Goal: Book appointment/travel/reservation: Book appointment/travel/reservation

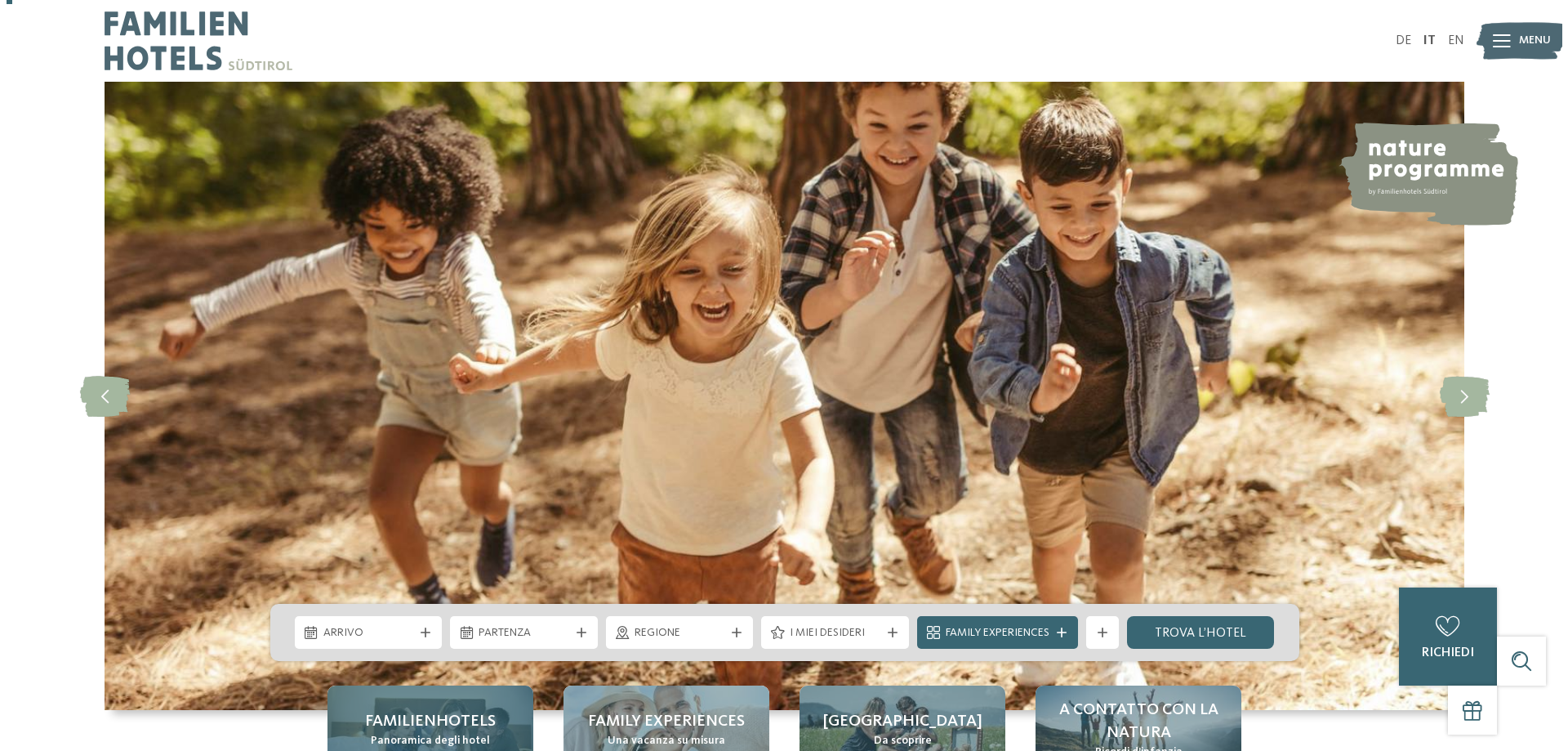
scroll to position [245, 0]
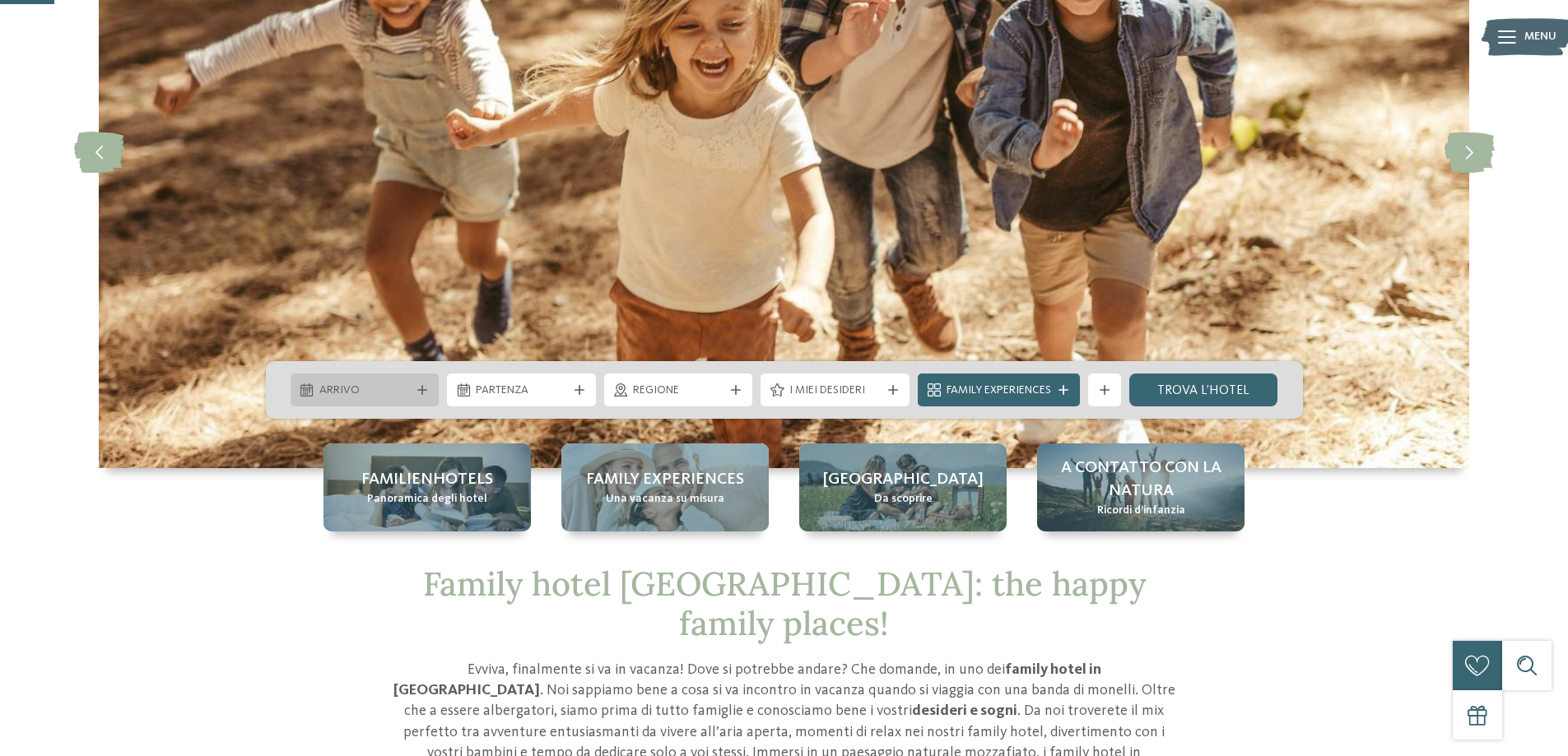
click at [391, 387] on span "Arrivo" at bounding box center [365, 391] width 92 height 17
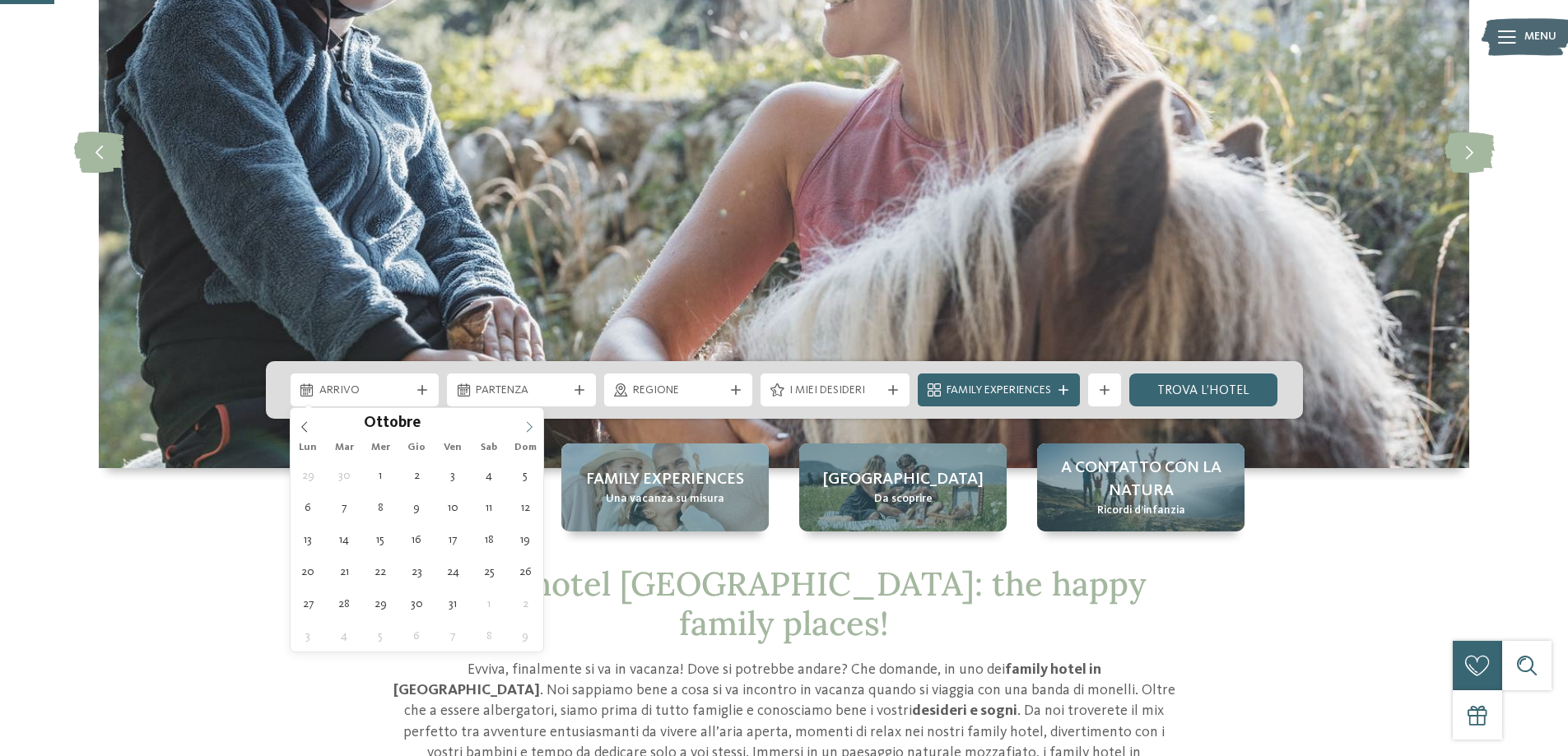
click at [534, 424] on icon at bounding box center [529, 427] width 11 height 11
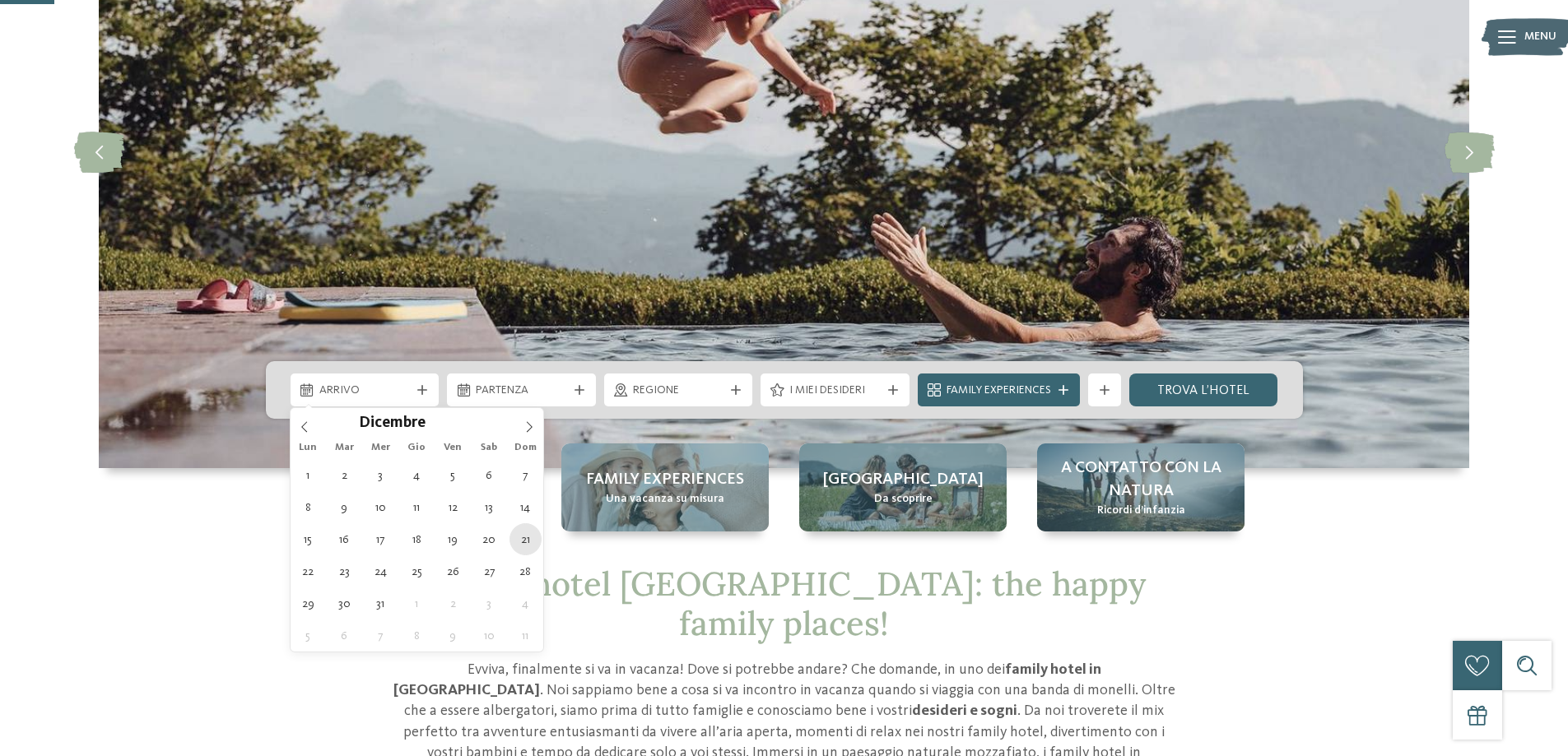
type div "[DATE]"
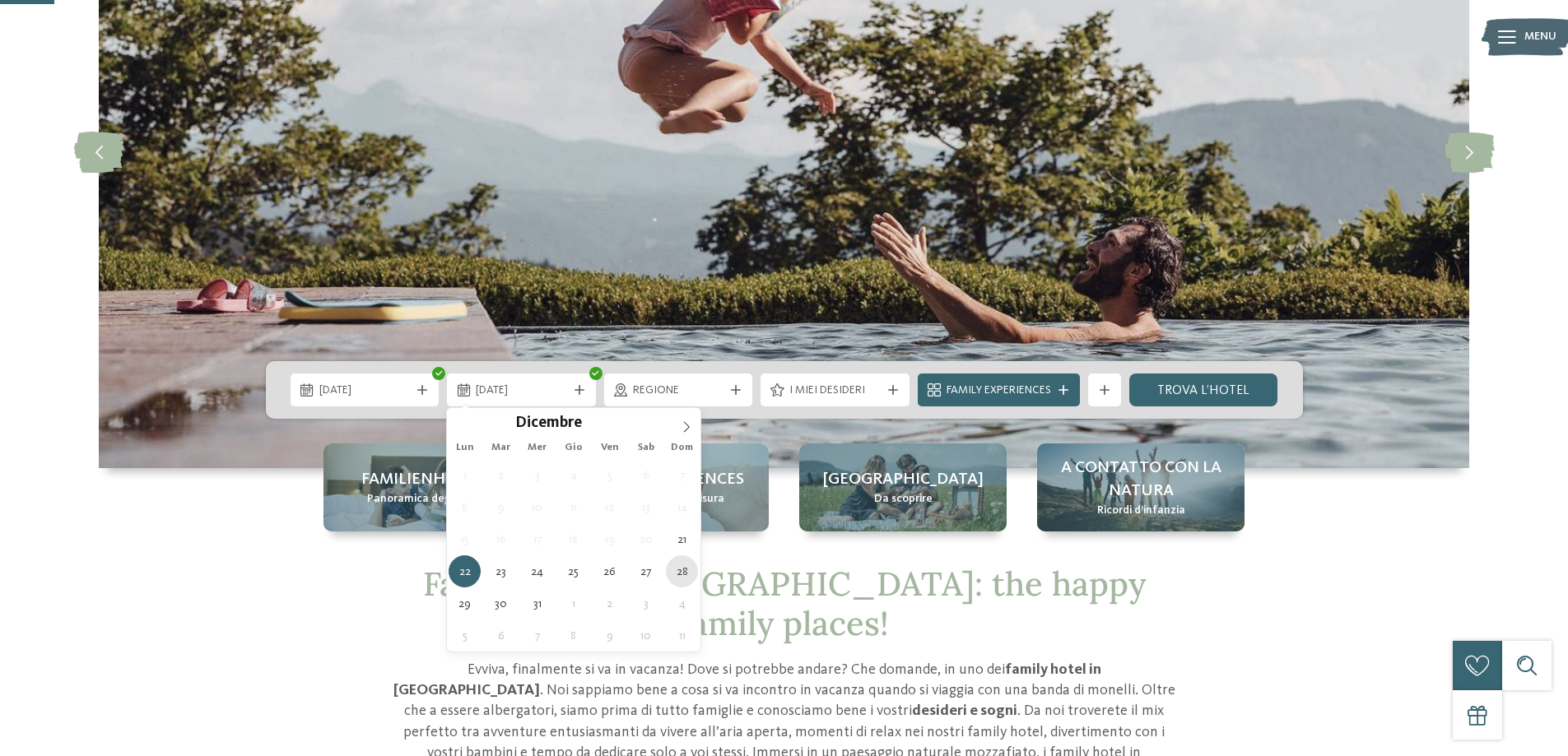
type div "[DATE]"
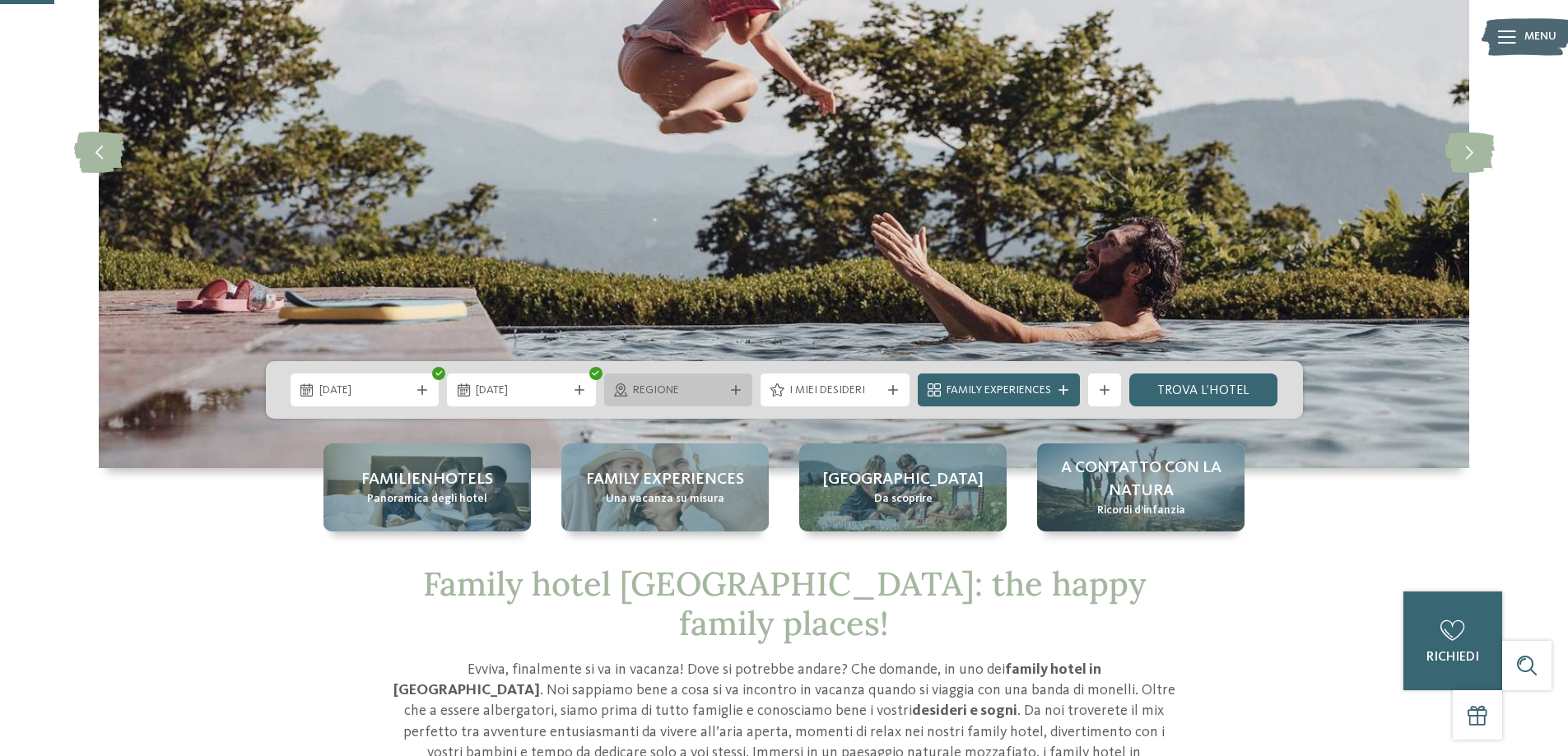
click at [699, 392] on span "Regione" at bounding box center [679, 391] width 92 height 17
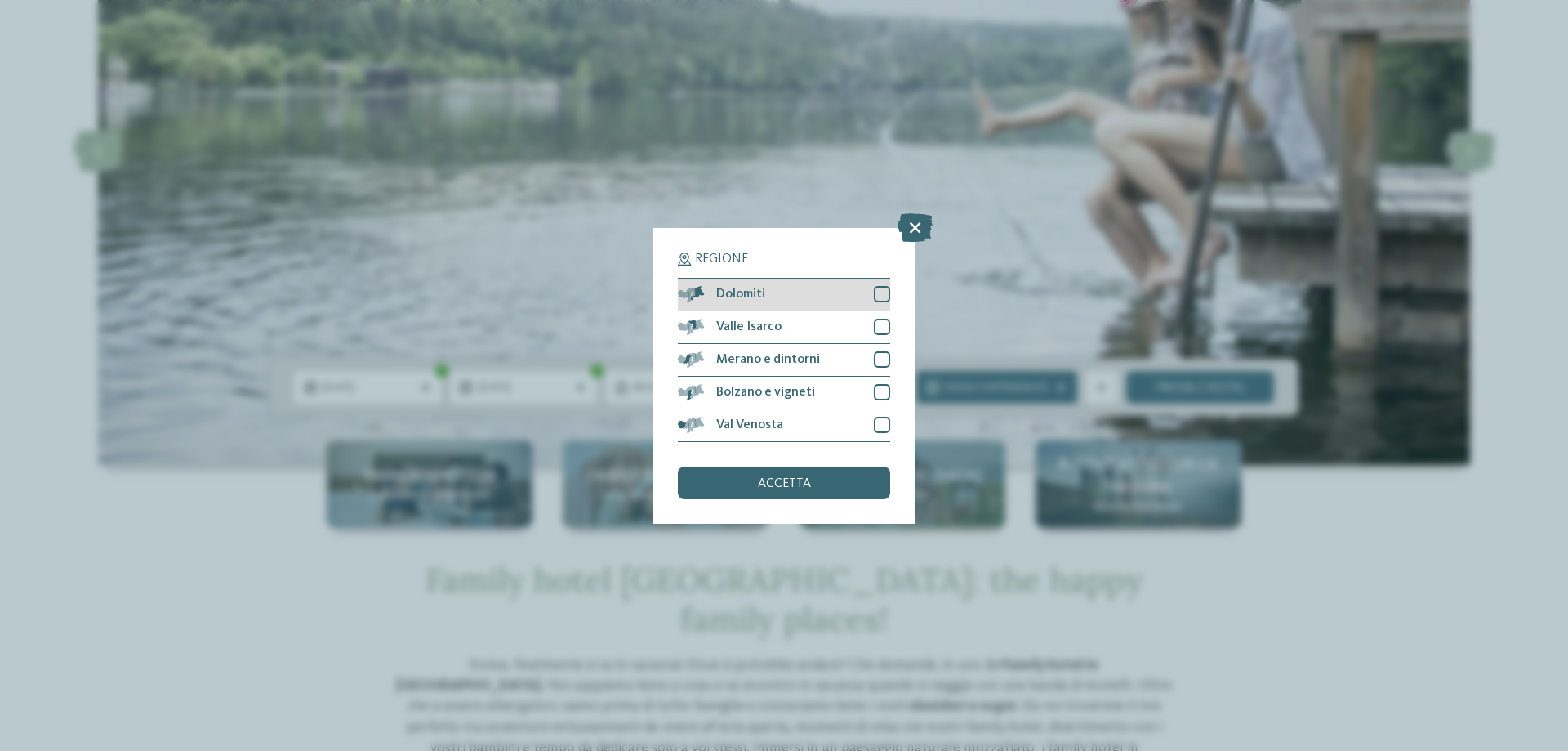
click at [883, 296] on div at bounding box center [882, 295] width 17 height 17
click at [882, 320] on div at bounding box center [882, 327] width 17 height 17
click at [877, 356] on div at bounding box center [882, 360] width 17 height 17
click at [878, 379] on div "Bolzano e vigneti" at bounding box center [784, 392] width 213 height 33
click at [883, 416] on div "Val Venosta" at bounding box center [784, 426] width 213 height 33
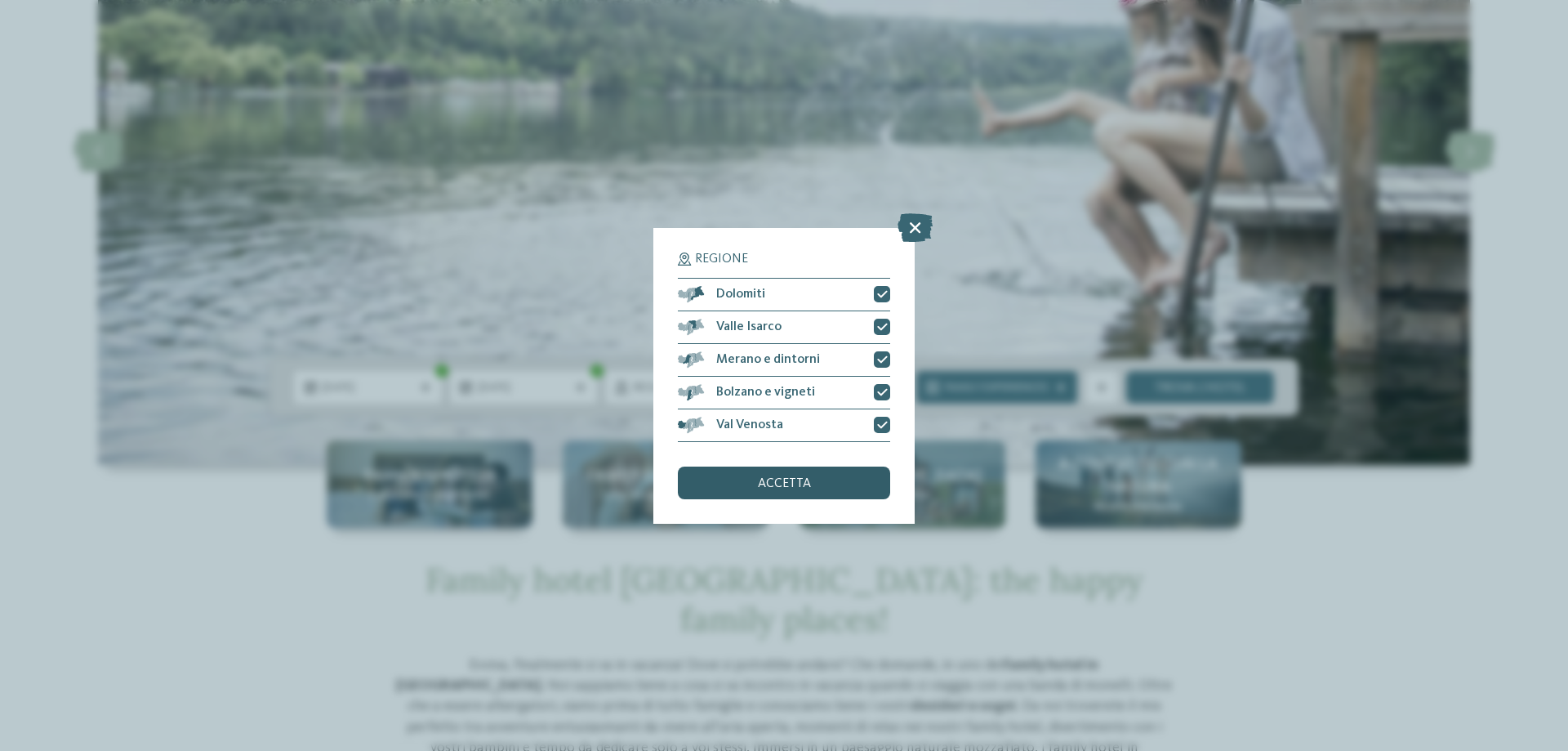
click at [853, 479] on div "accetta" at bounding box center [784, 482] width 213 height 33
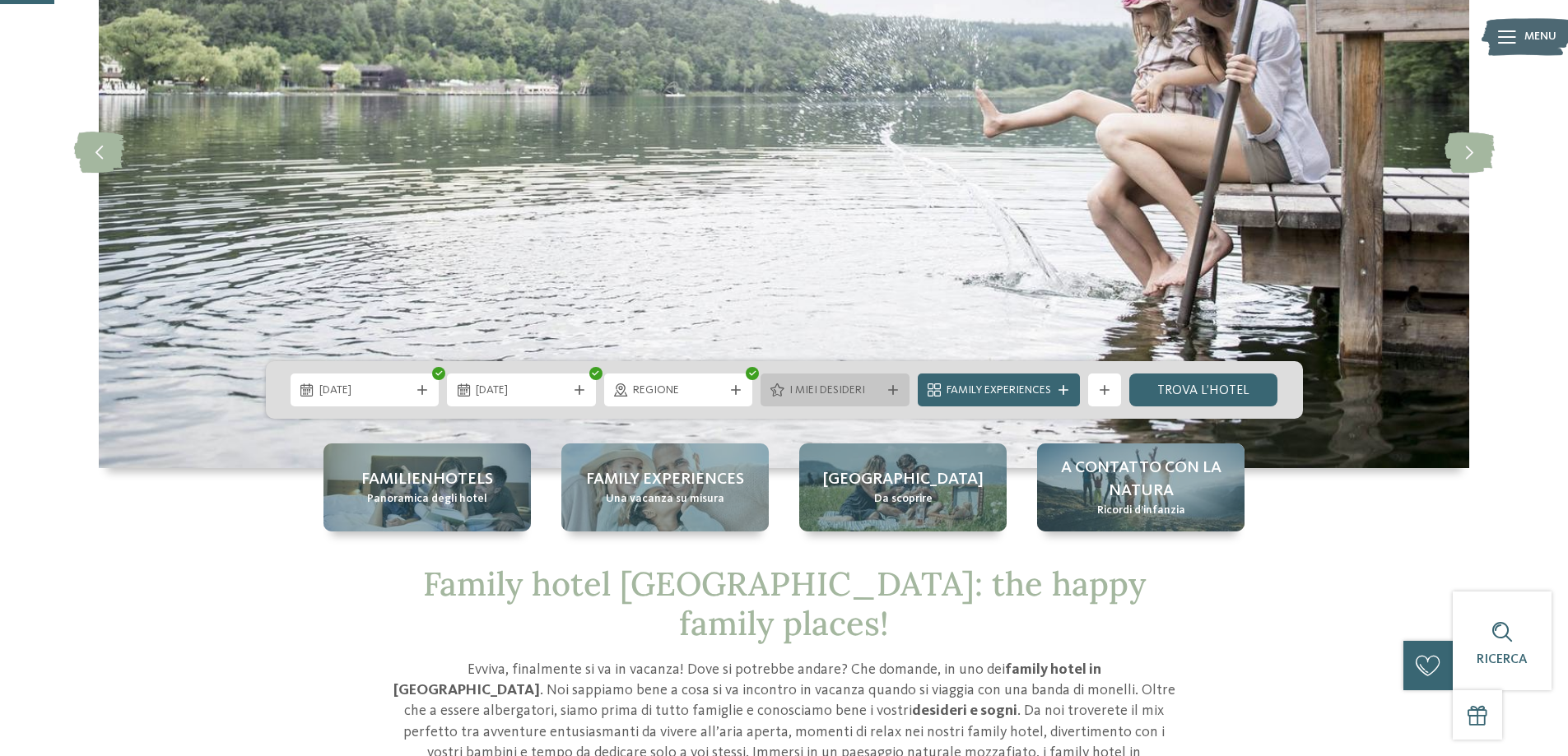
click at [786, 392] on div "I miei desideri" at bounding box center [835, 389] width 99 height 18
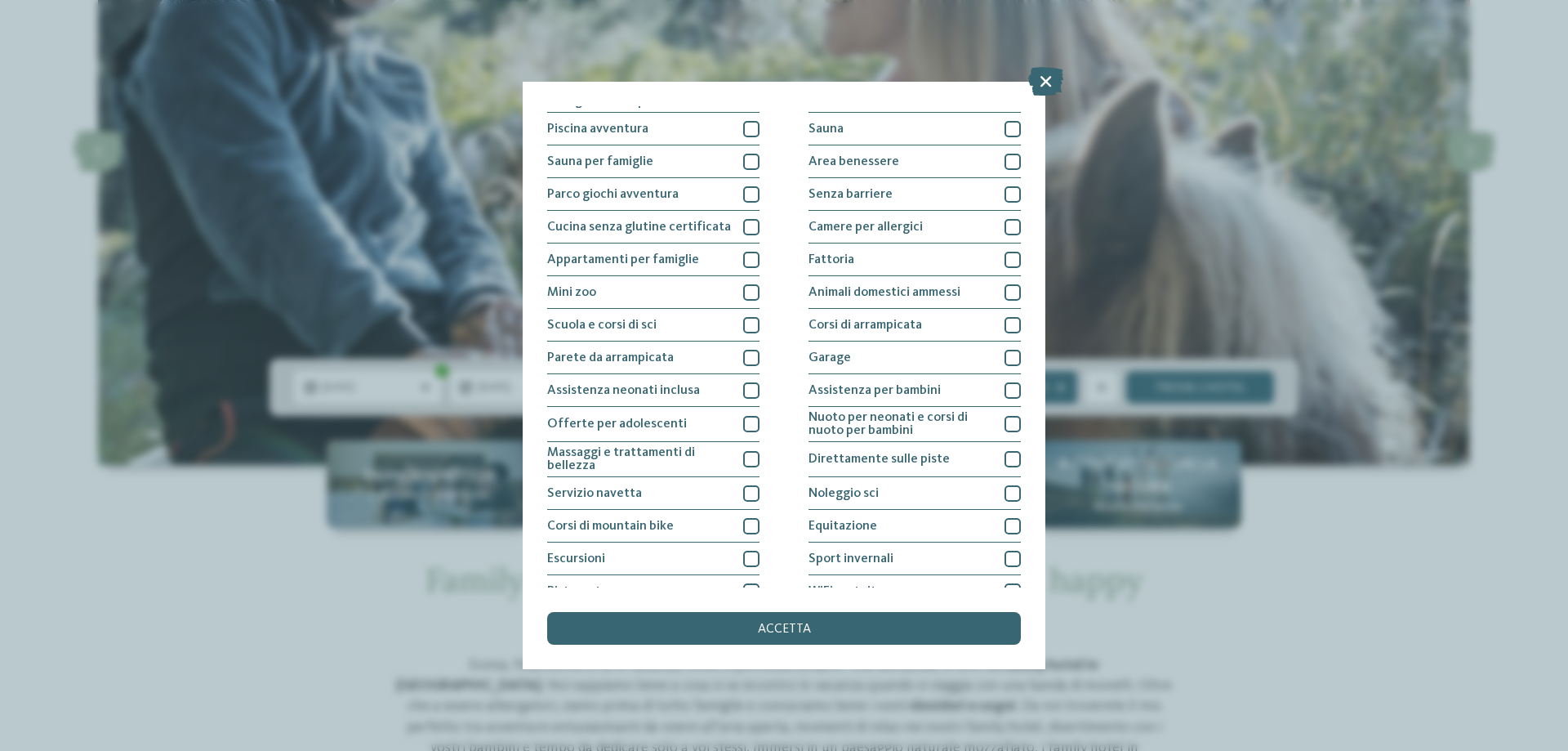
scroll to position [0, 0]
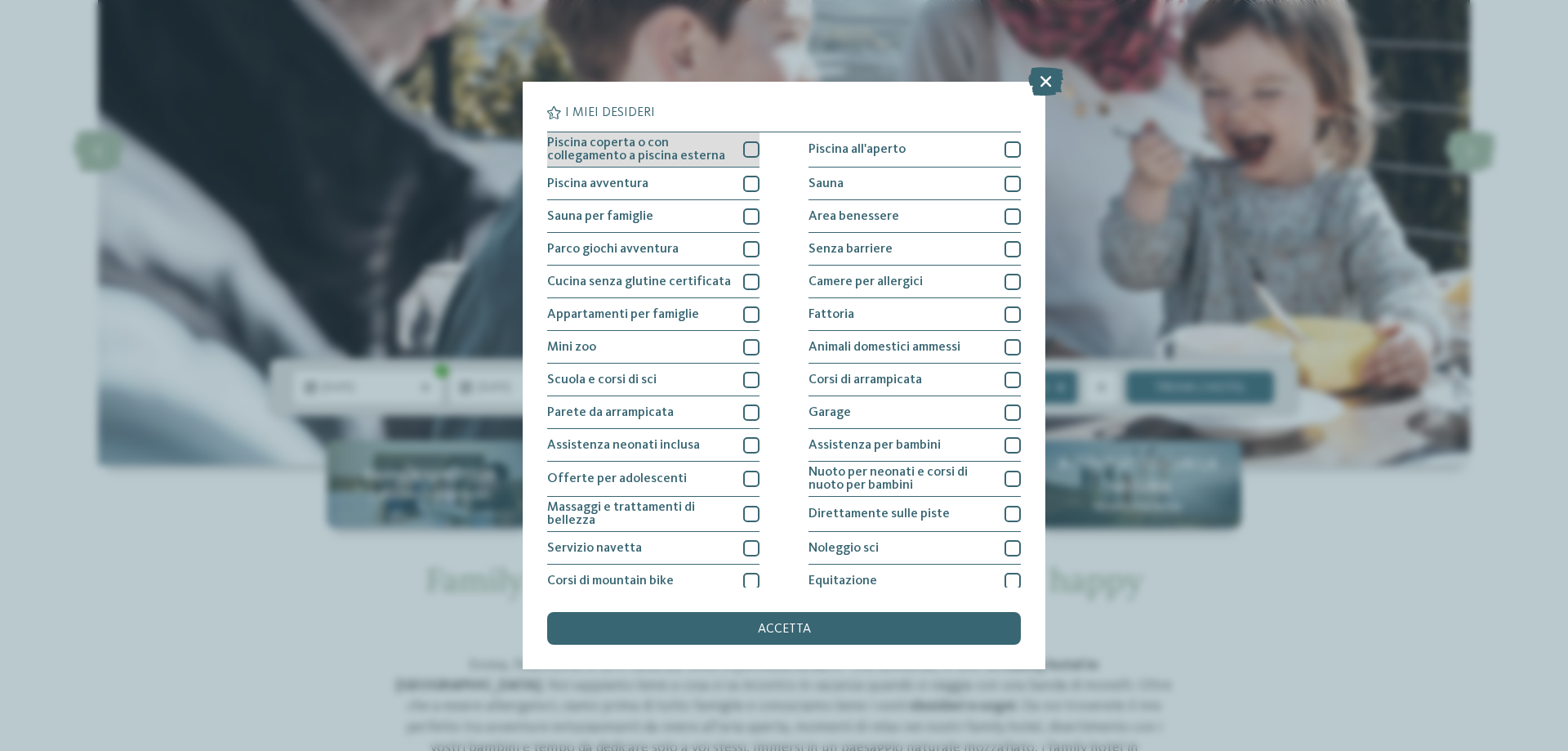
click at [751, 151] on div at bounding box center [751, 150] width 17 height 17
click at [743, 186] on div at bounding box center [751, 184] width 17 height 17
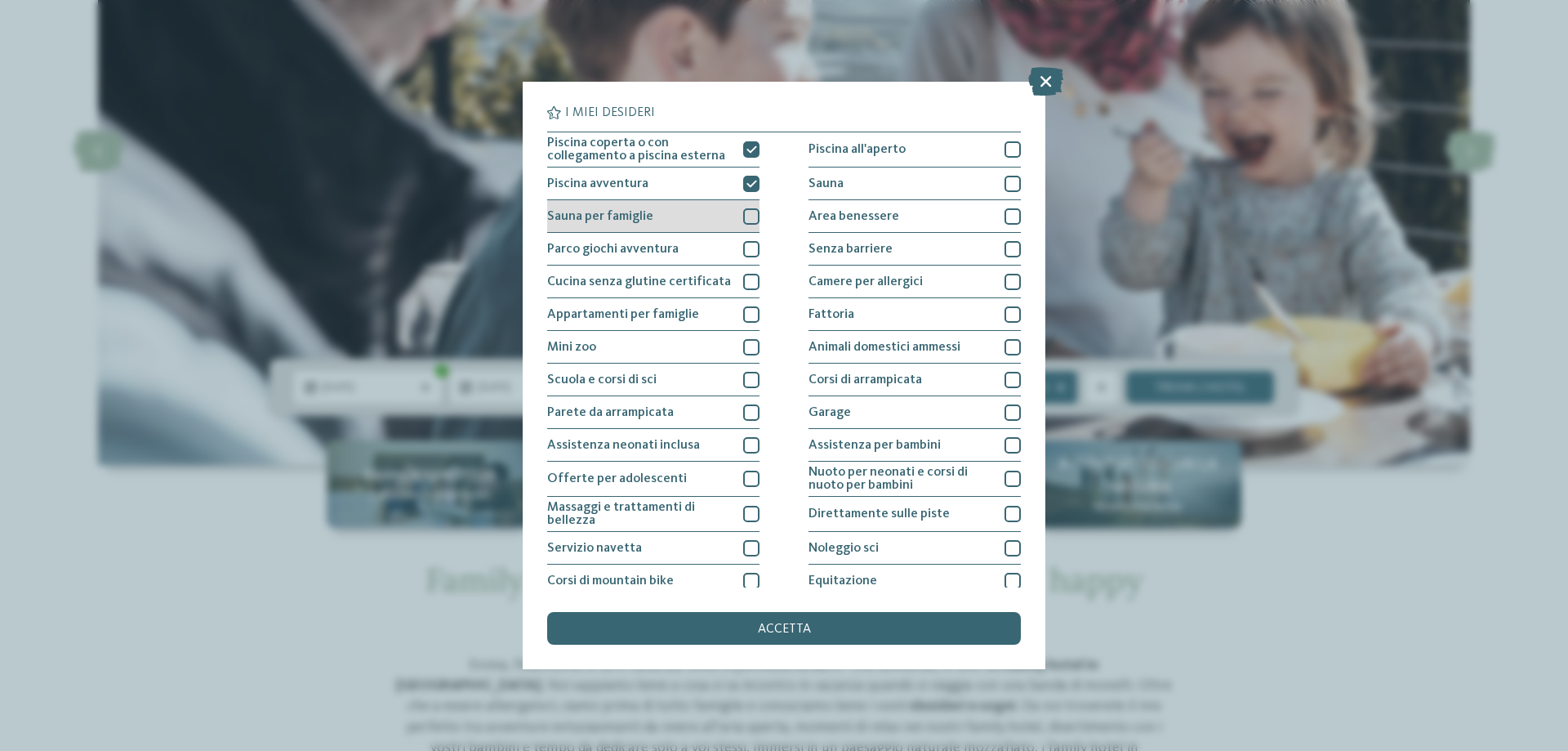
click at [747, 210] on div at bounding box center [751, 217] width 17 height 17
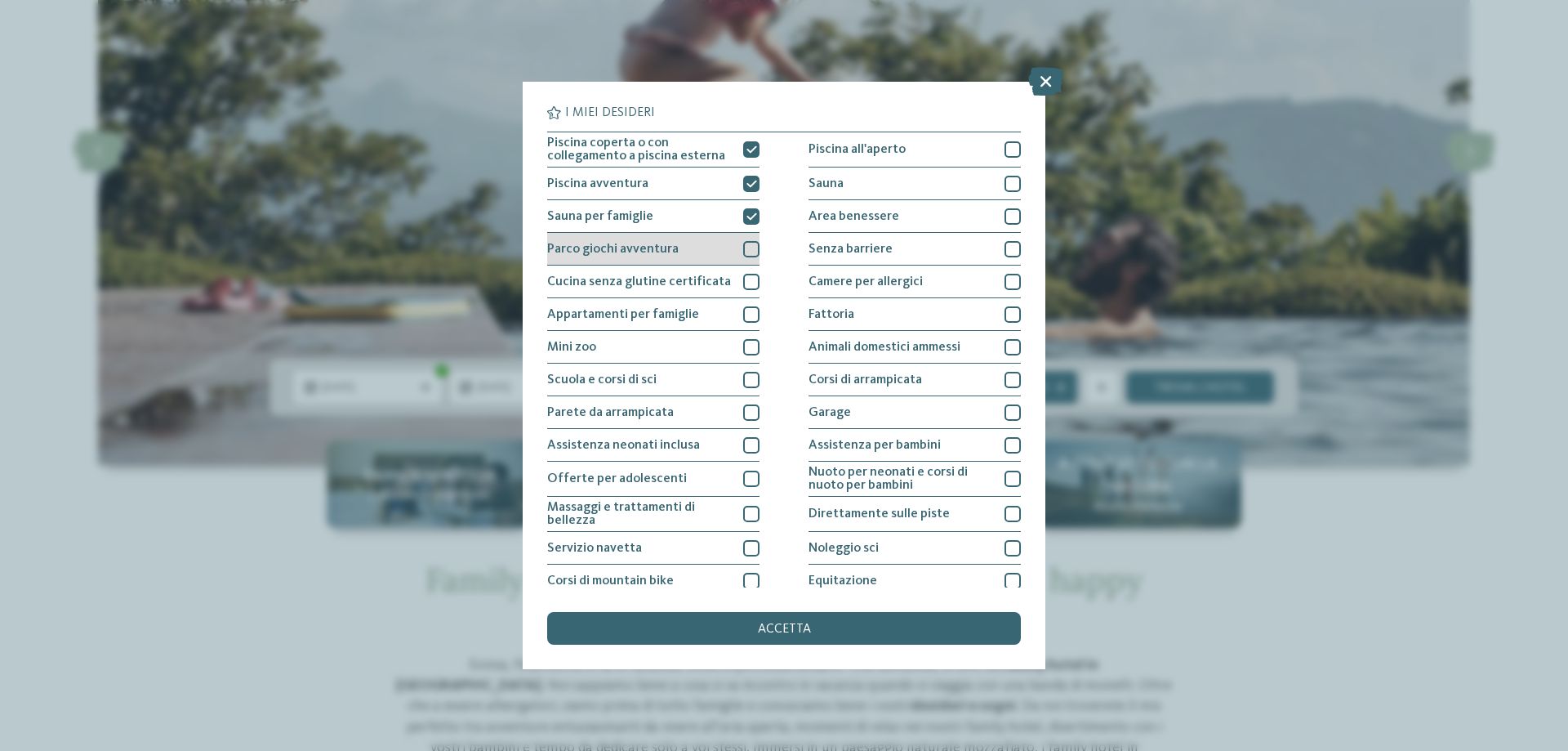
click at [743, 254] on div at bounding box center [751, 249] width 17 height 17
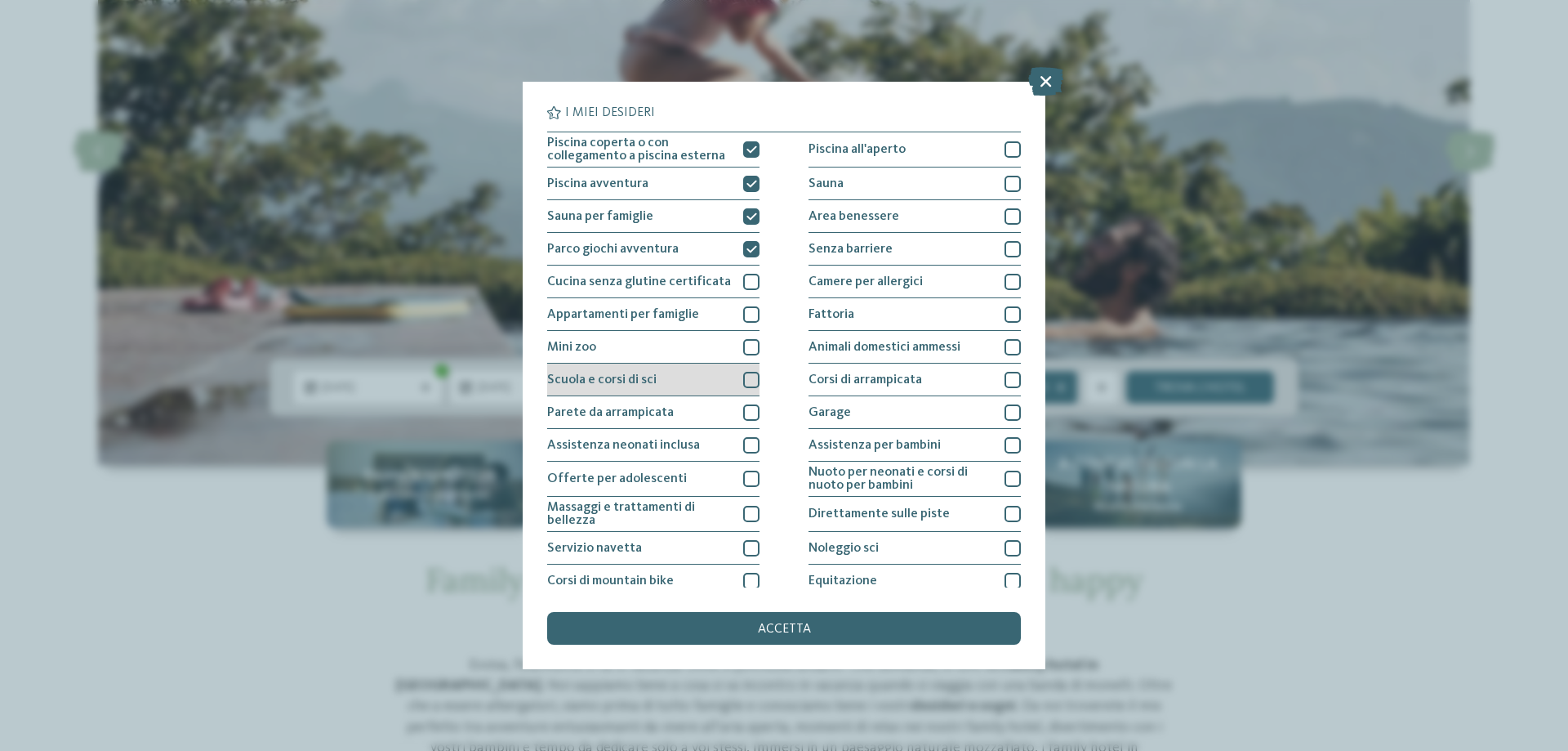
click at [750, 381] on div at bounding box center [751, 380] width 17 height 17
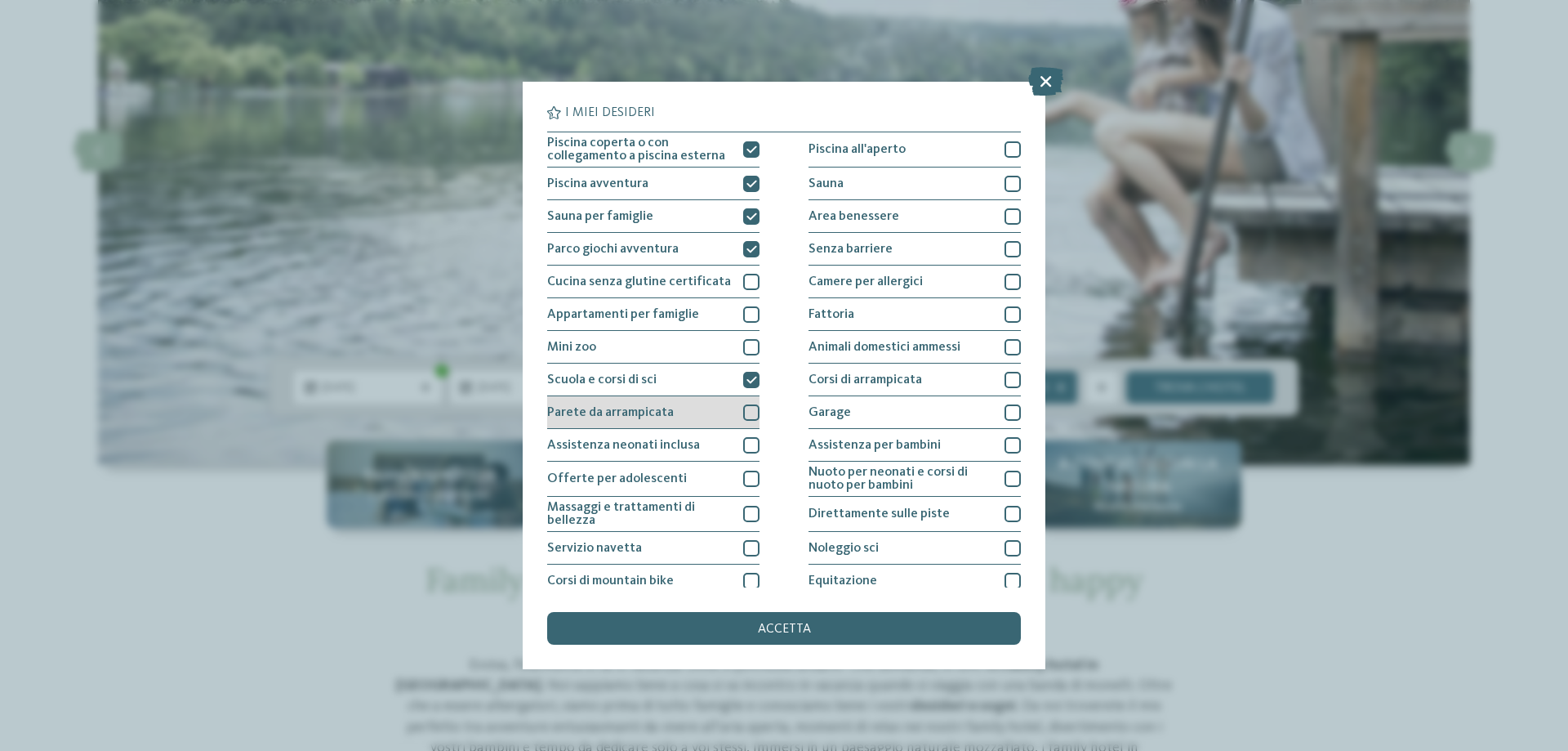
click at [743, 411] on div at bounding box center [751, 413] width 17 height 17
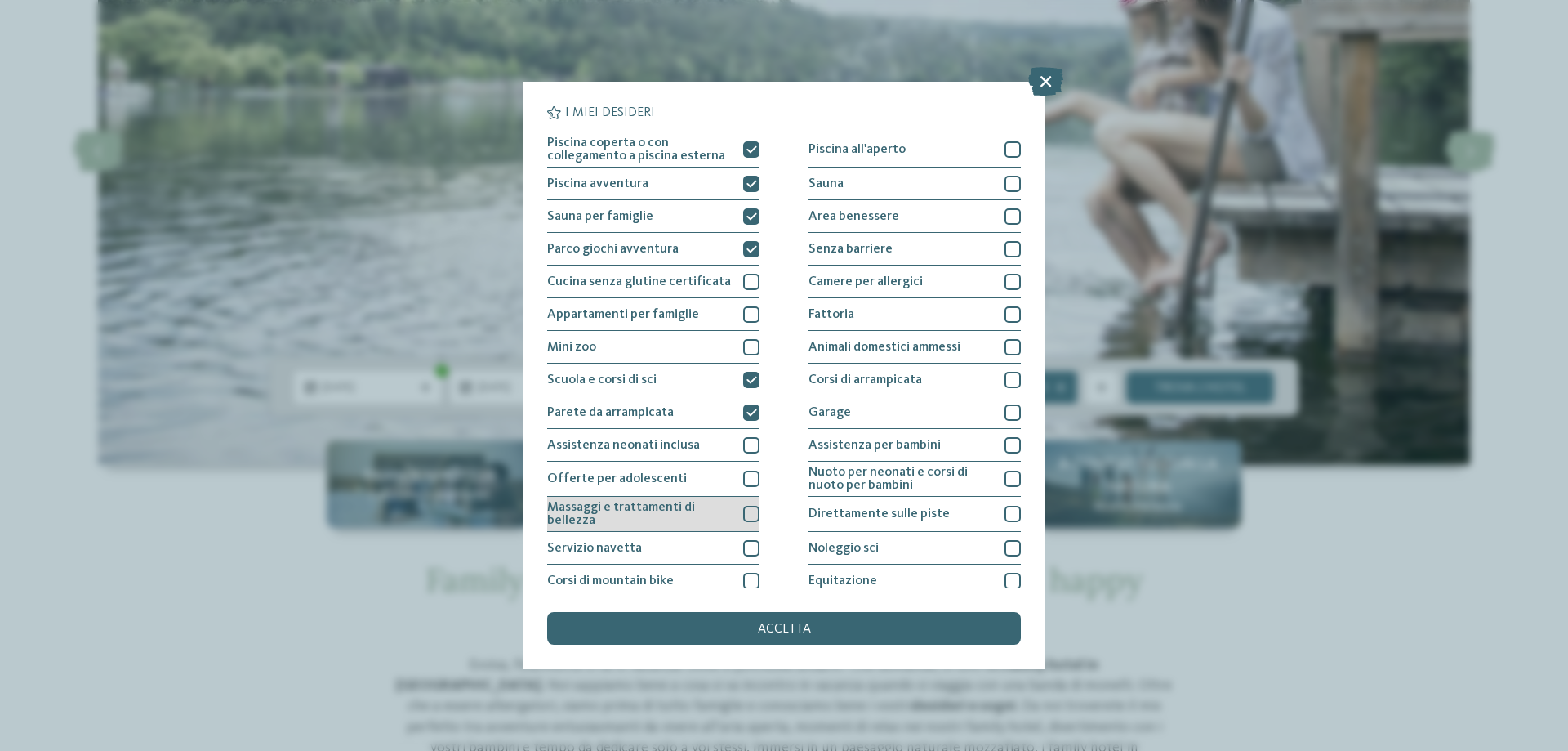
click at [745, 512] on div at bounding box center [751, 514] width 17 height 17
click at [738, 558] on div "Servizio navetta" at bounding box center [653, 547] width 213 height 33
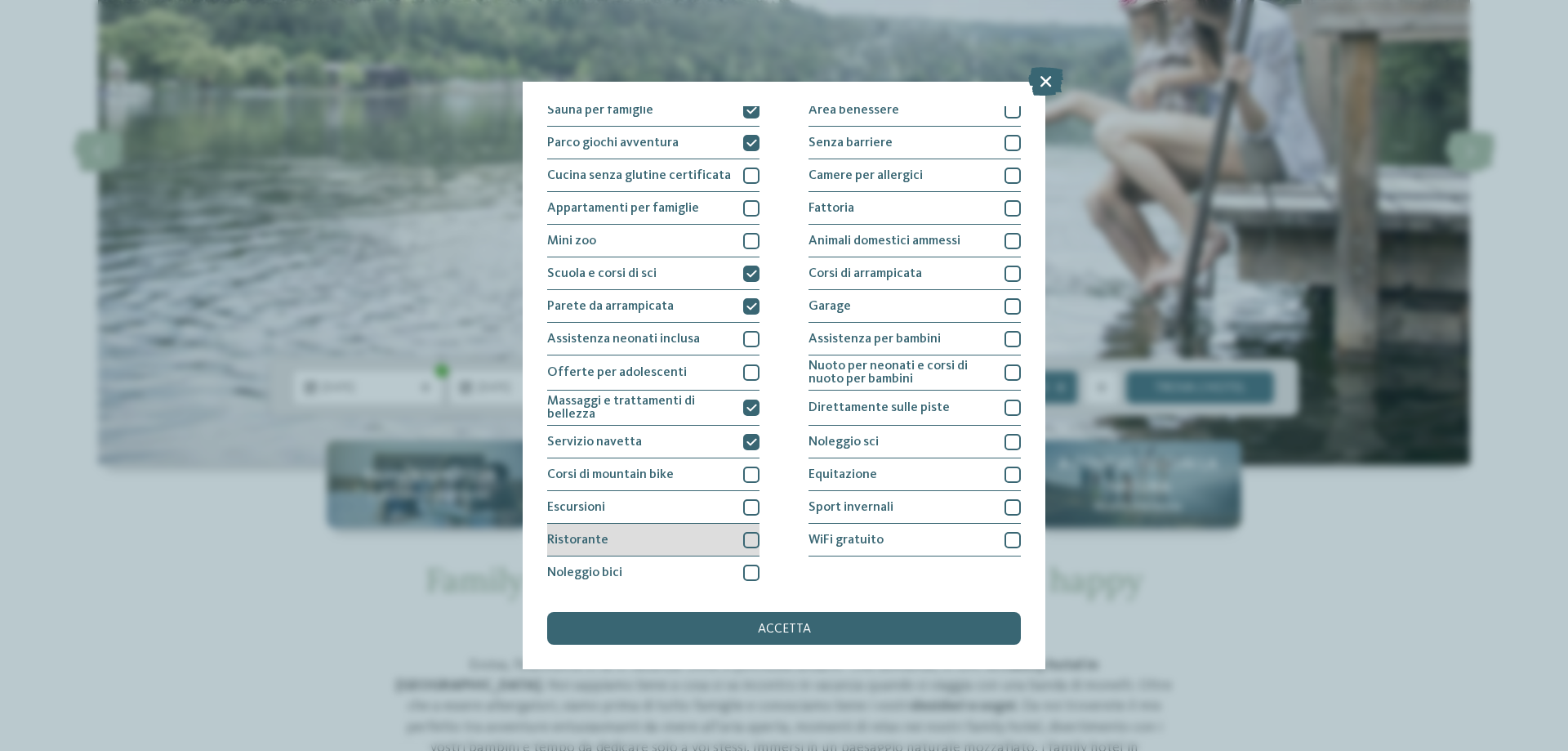
scroll to position [108, 0]
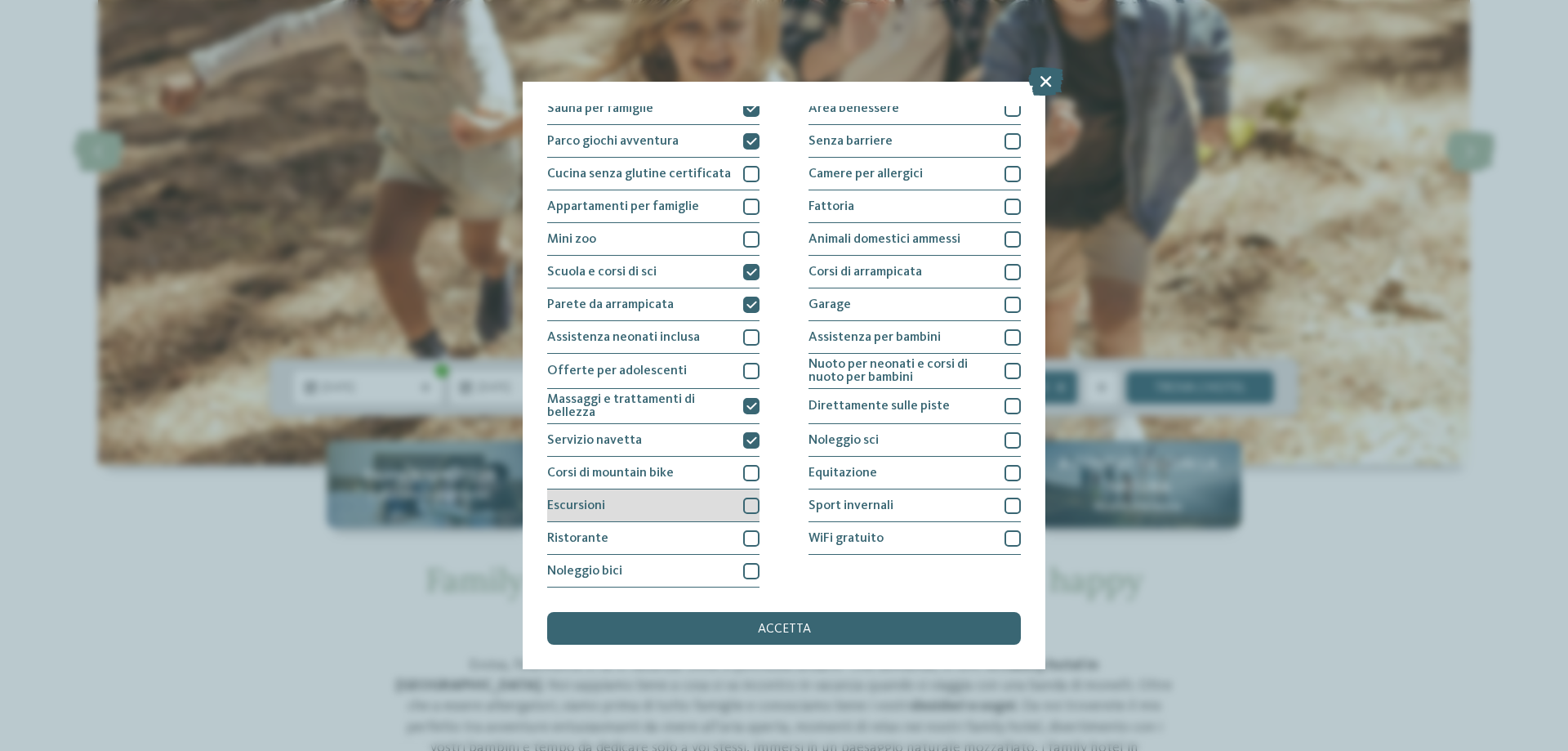
click at [748, 499] on div at bounding box center [751, 507] width 17 height 17
click at [743, 534] on div at bounding box center [751, 539] width 17 height 17
click at [745, 565] on div at bounding box center [751, 572] width 17 height 17
click at [918, 538] on div "WiFi gratuito" at bounding box center [915, 538] width 213 height 33
click at [966, 505] on div "Sport invernali" at bounding box center [915, 506] width 213 height 33
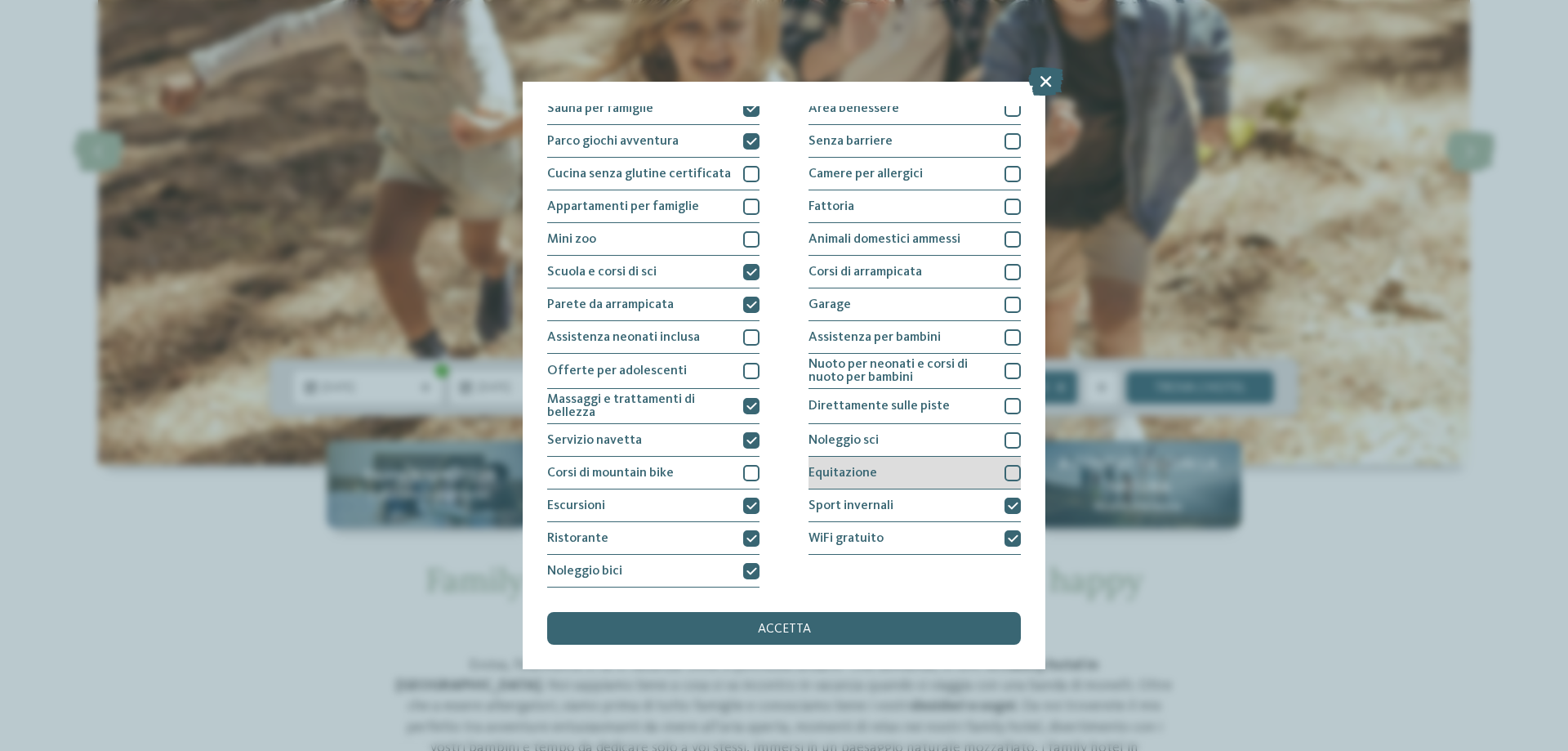
scroll to position [26, 0]
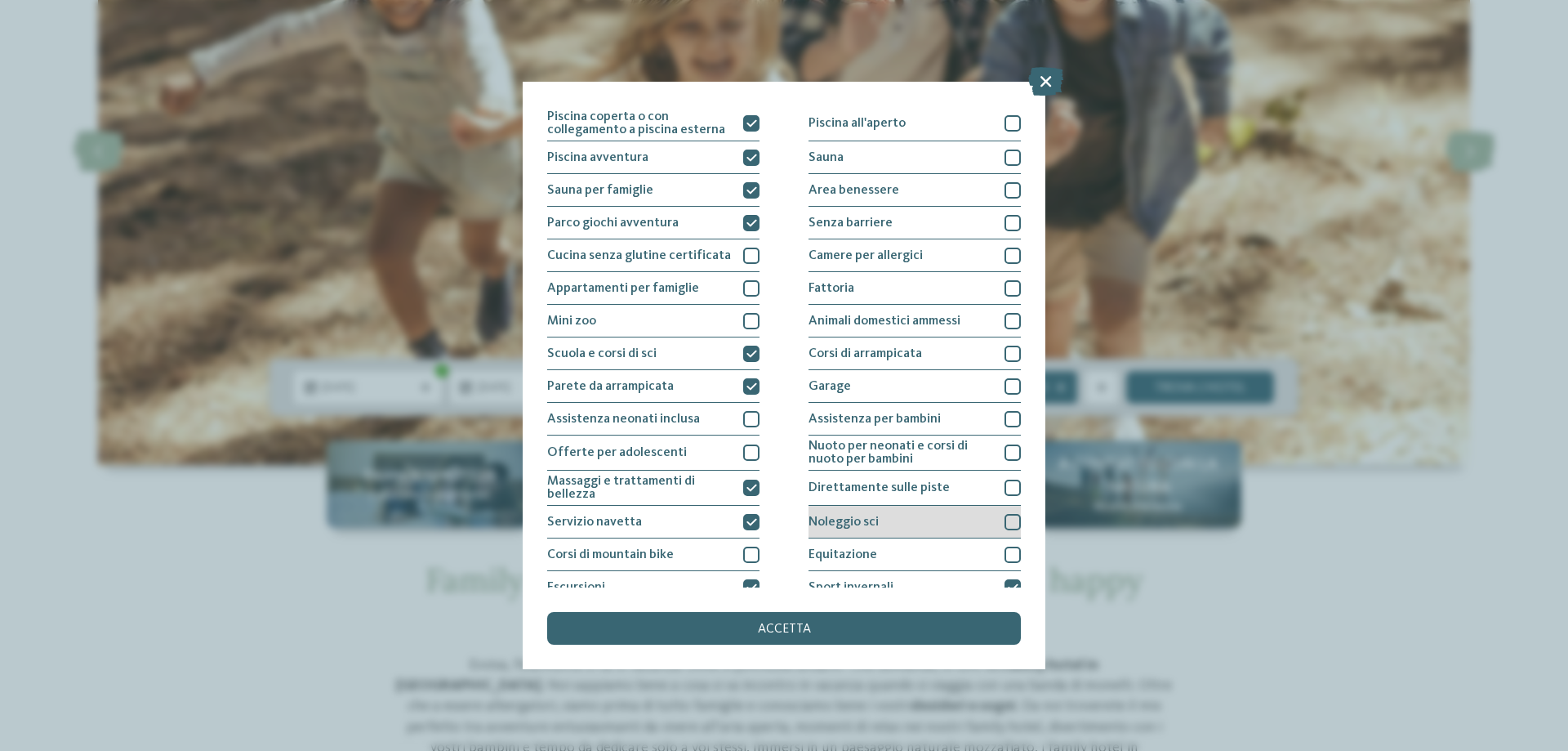
click at [897, 527] on div "Noleggio sci" at bounding box center [915, 521] width 213 height 33
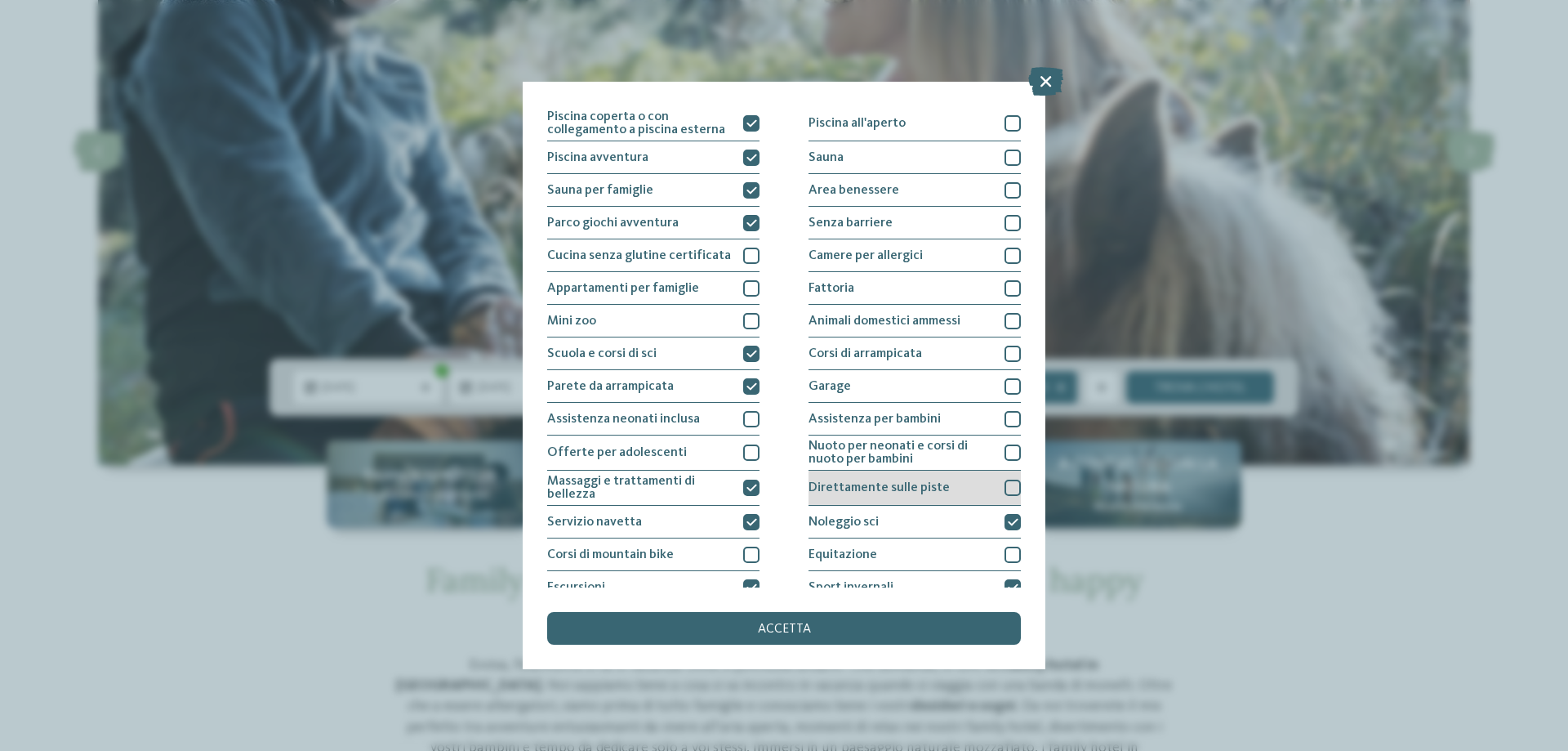
click at [904, 492] on span "Direttamente sulle piste" at bounding box center [880, 488] width 141 height 13
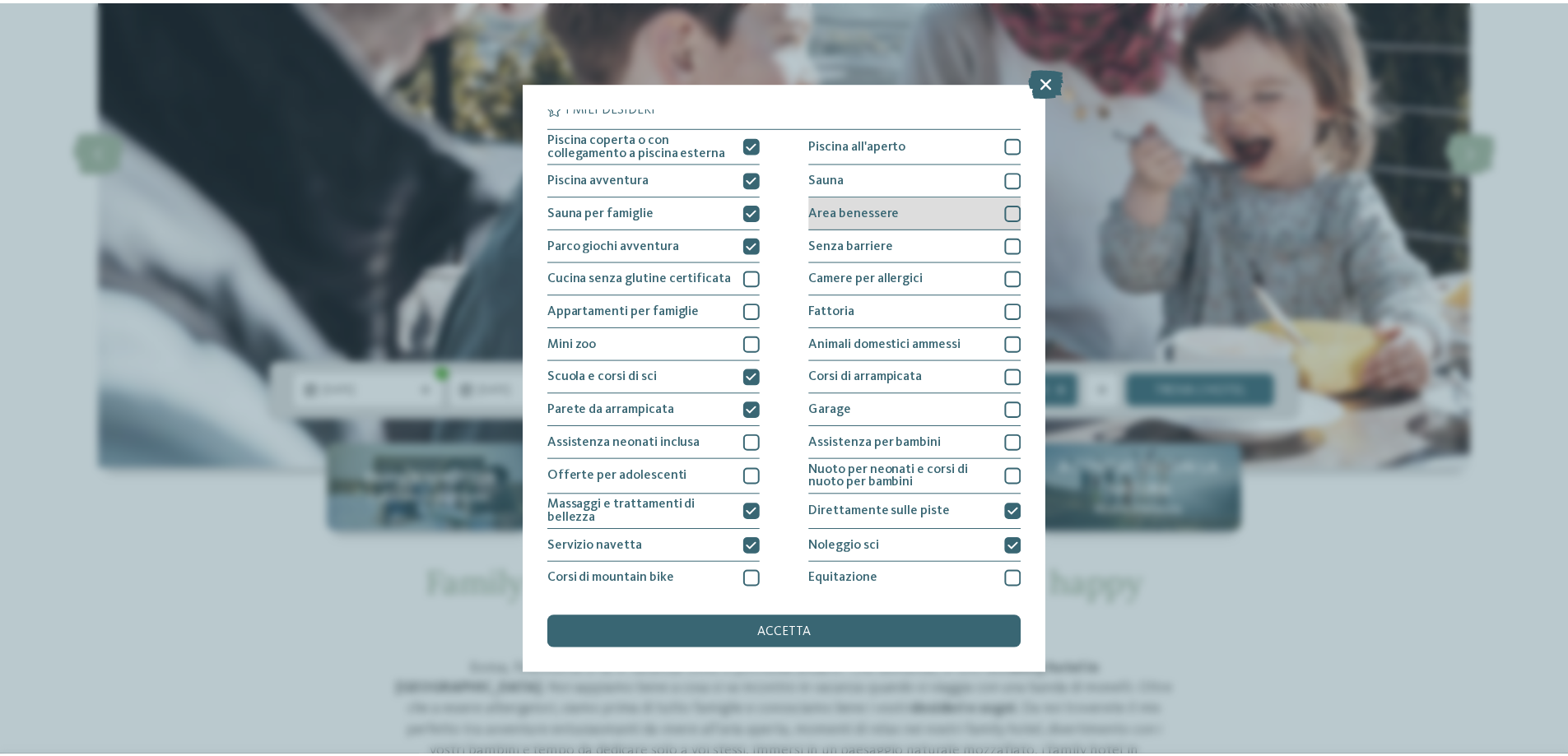
scroll to position [0, 0]
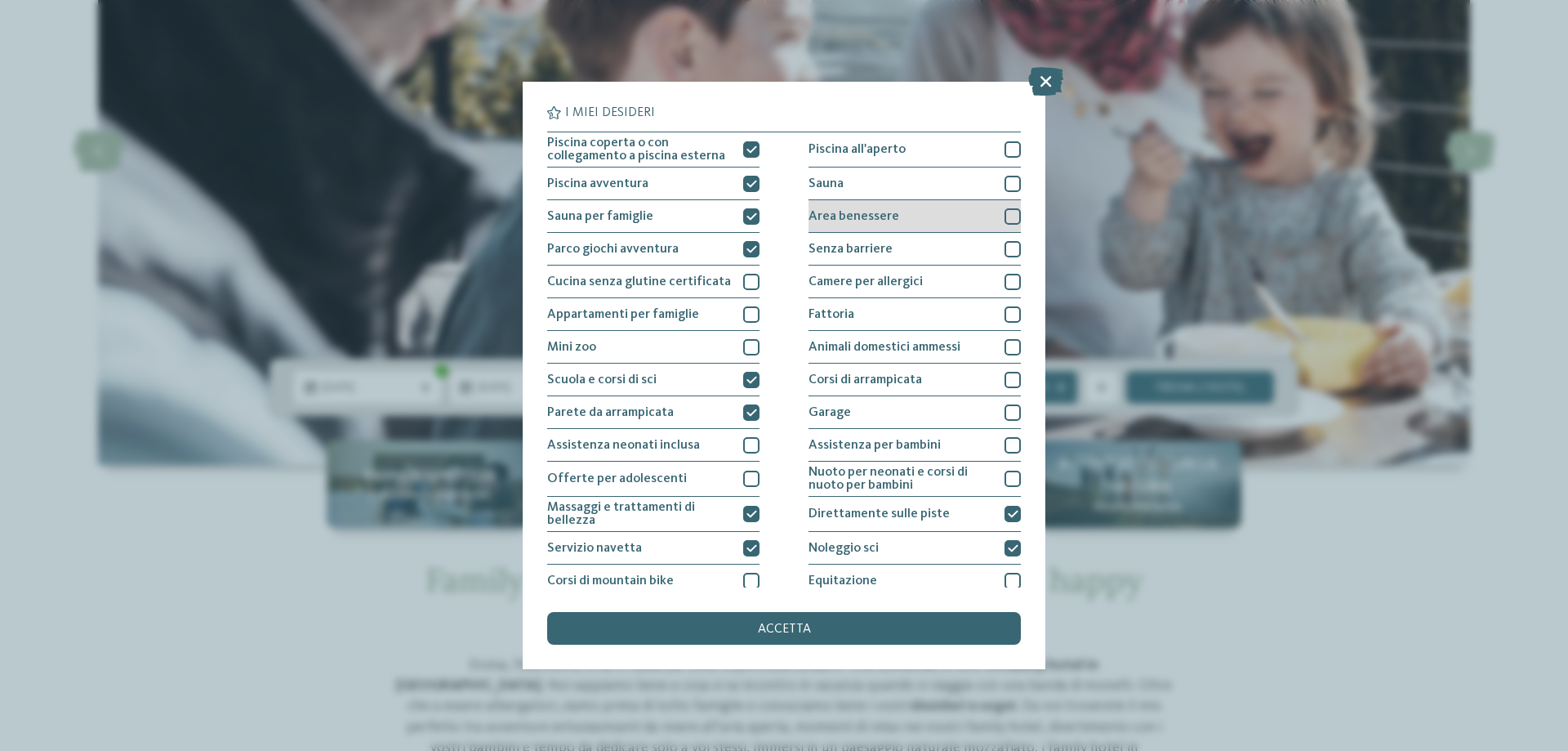
click at [890, 204] on div "Area benessere" at bounding box center [915, 216] width 213 height 33
click at [846, 622] on div "accetta" at bounding box center [784, 628] width 474 height 33
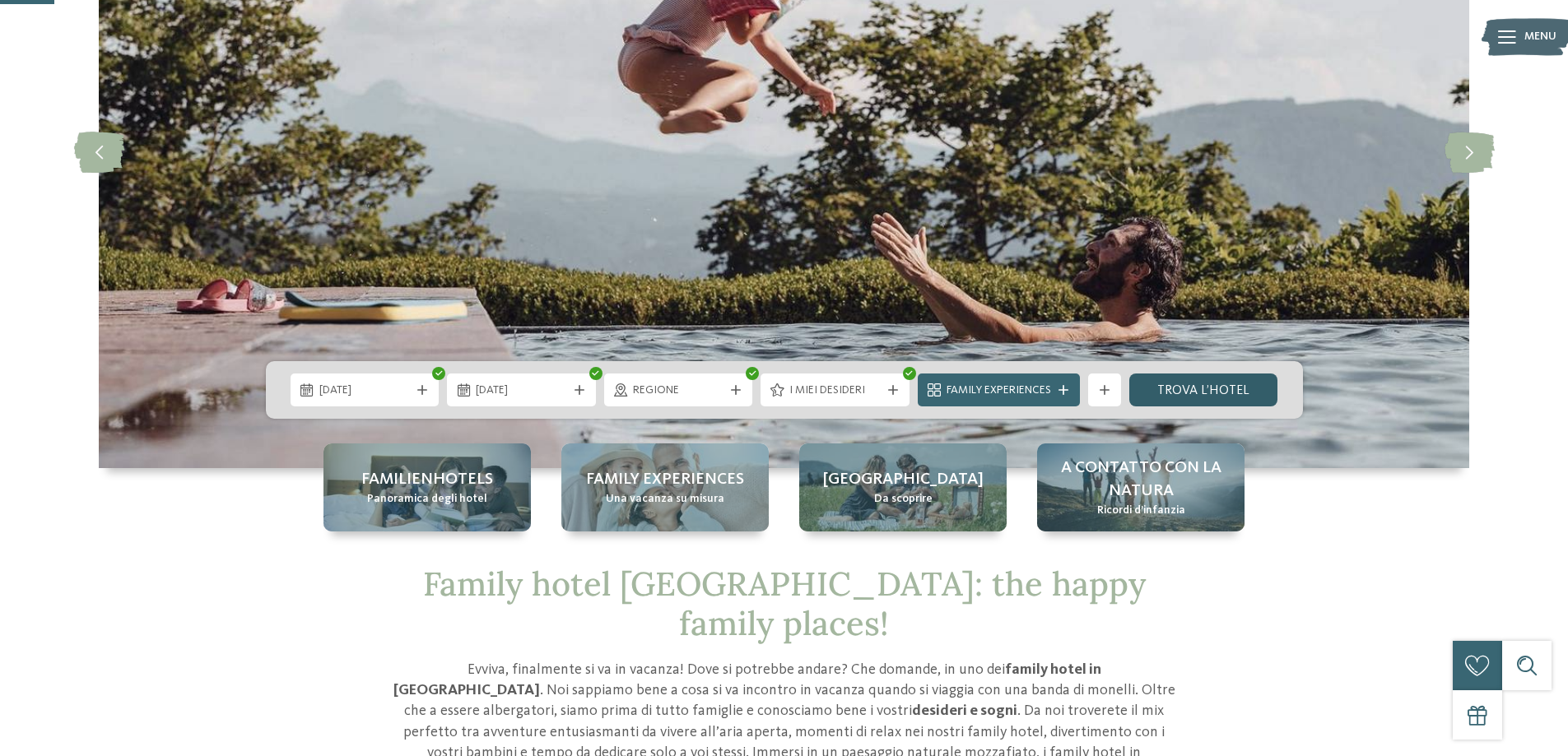
click at [1177, 383] on link "trova l’hotel" at bounding box center [1203, 389] width 149 height 33
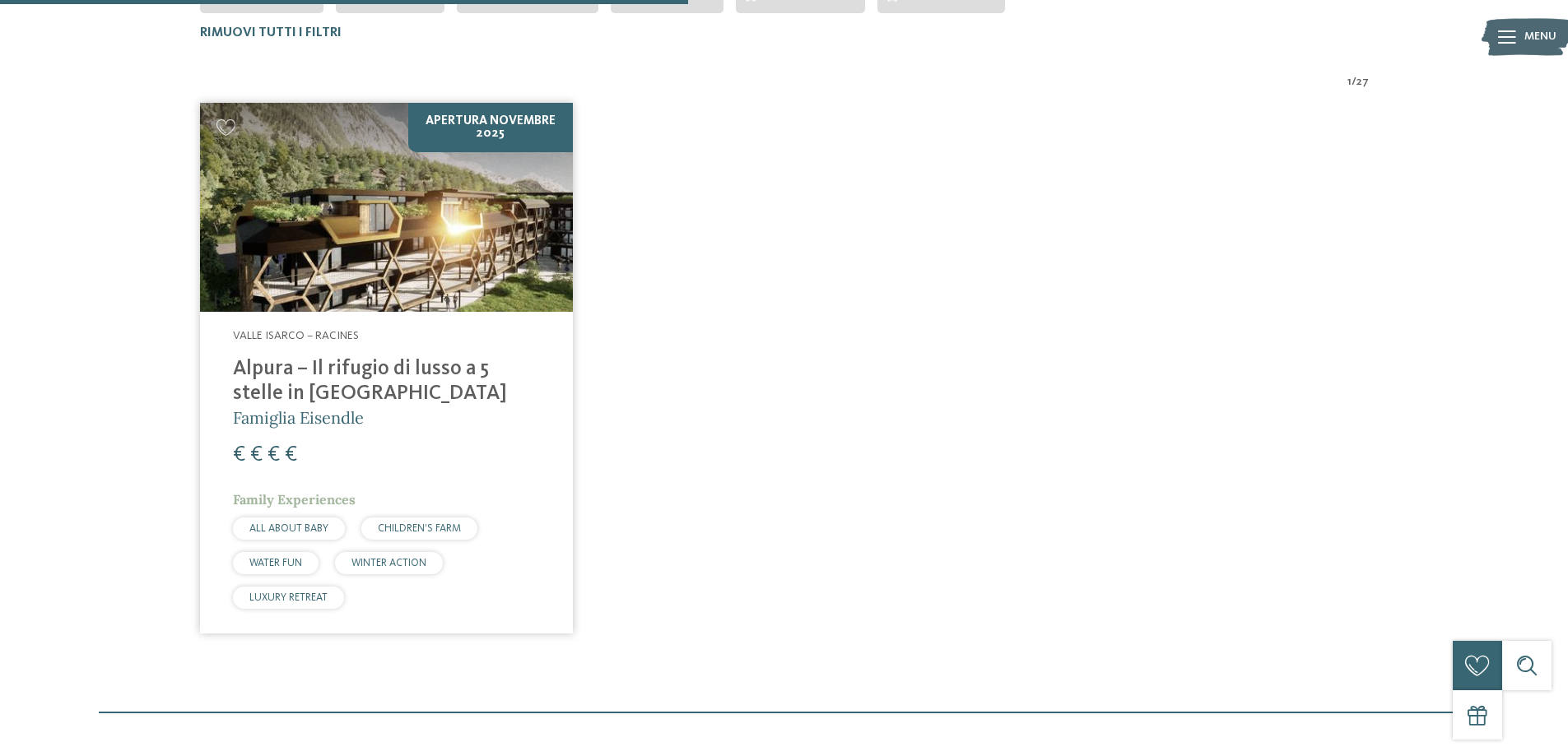
click at [488, 364] on h4 "Alpura – Il rifugio di lusso a 5 stelle in [GEOGRAPHIC_DATA]" at bounding box center [387, 382] width 307 height 50
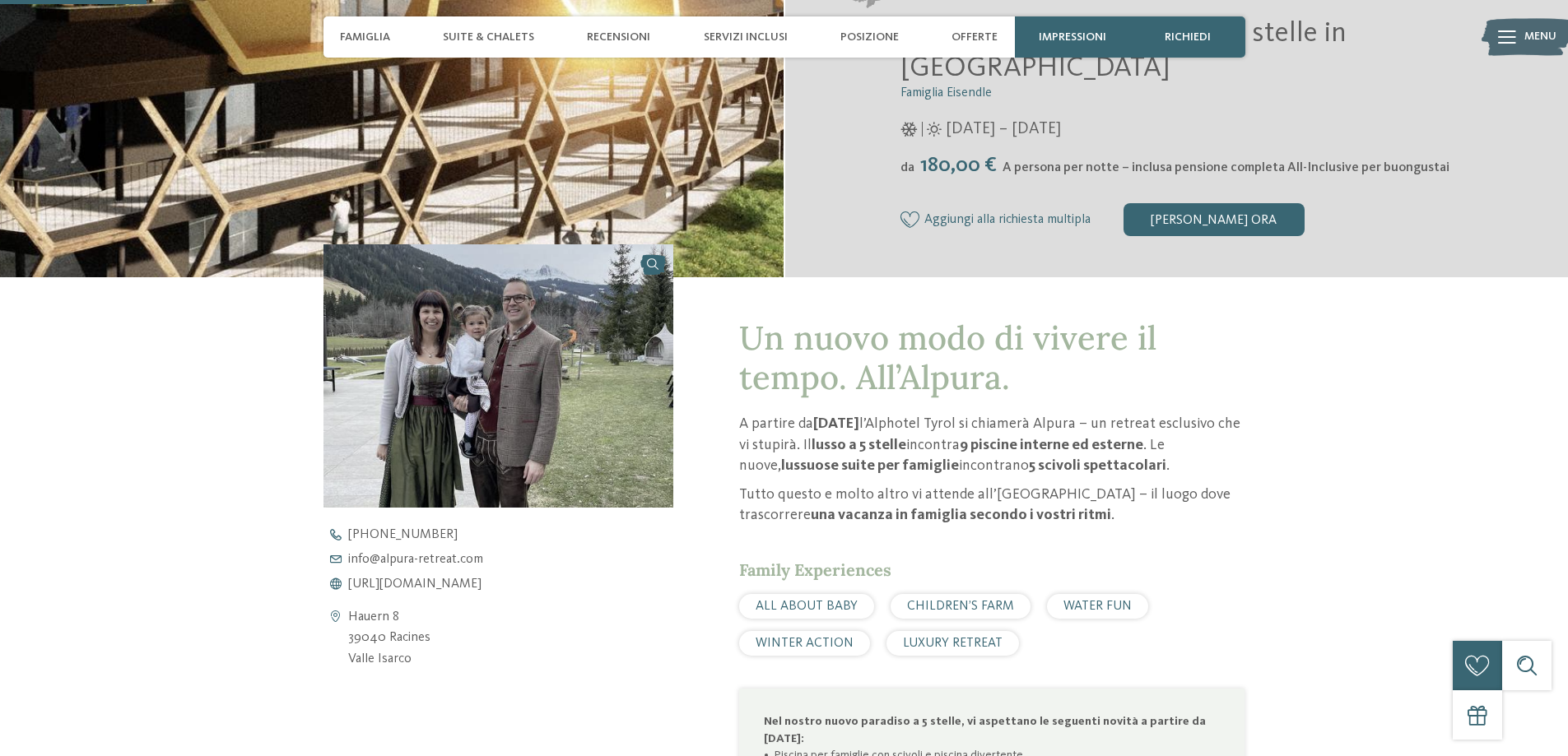
scroll to position [576, 0]
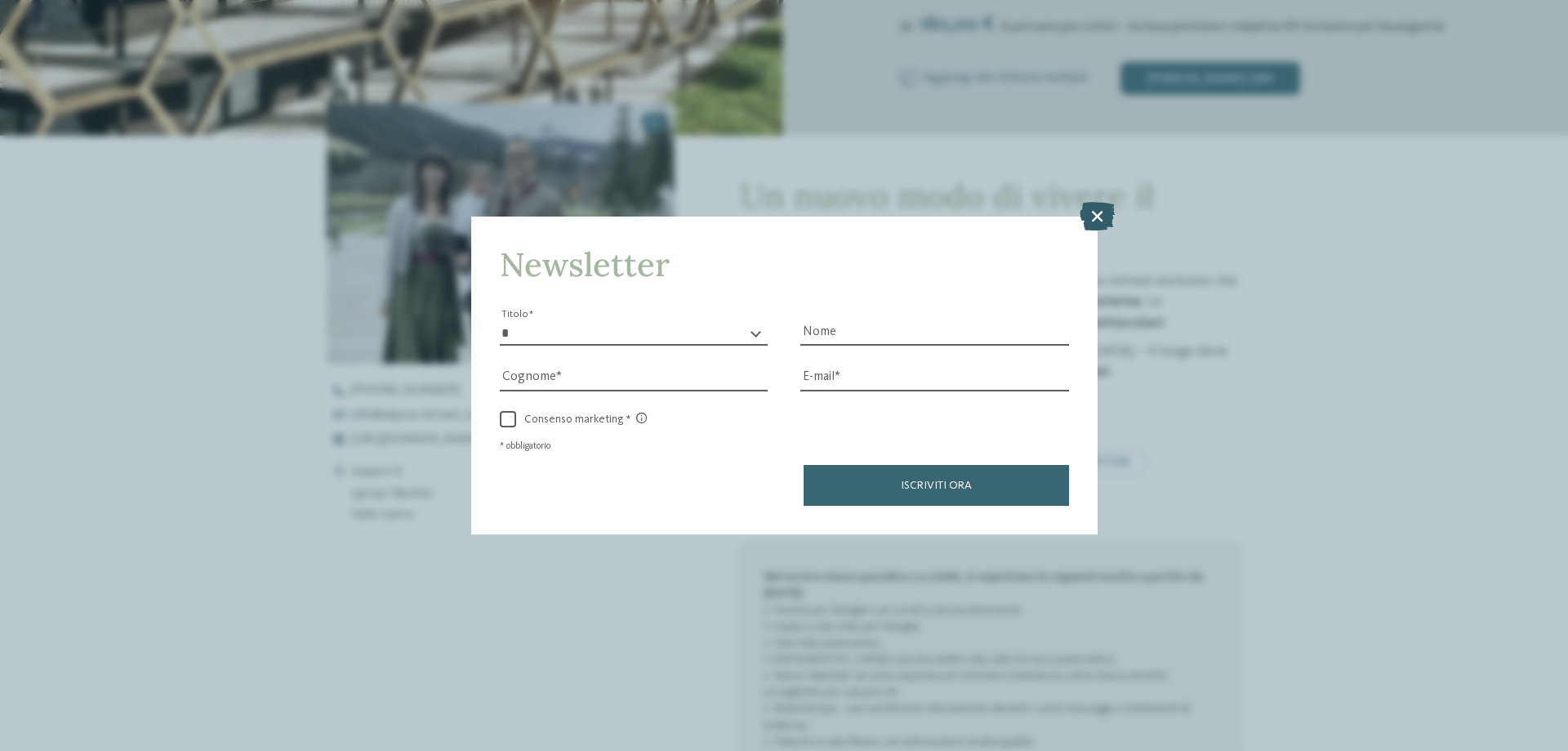
click at [1081, 221] on icon at bounding box center [1097, 216] width 35 height 29
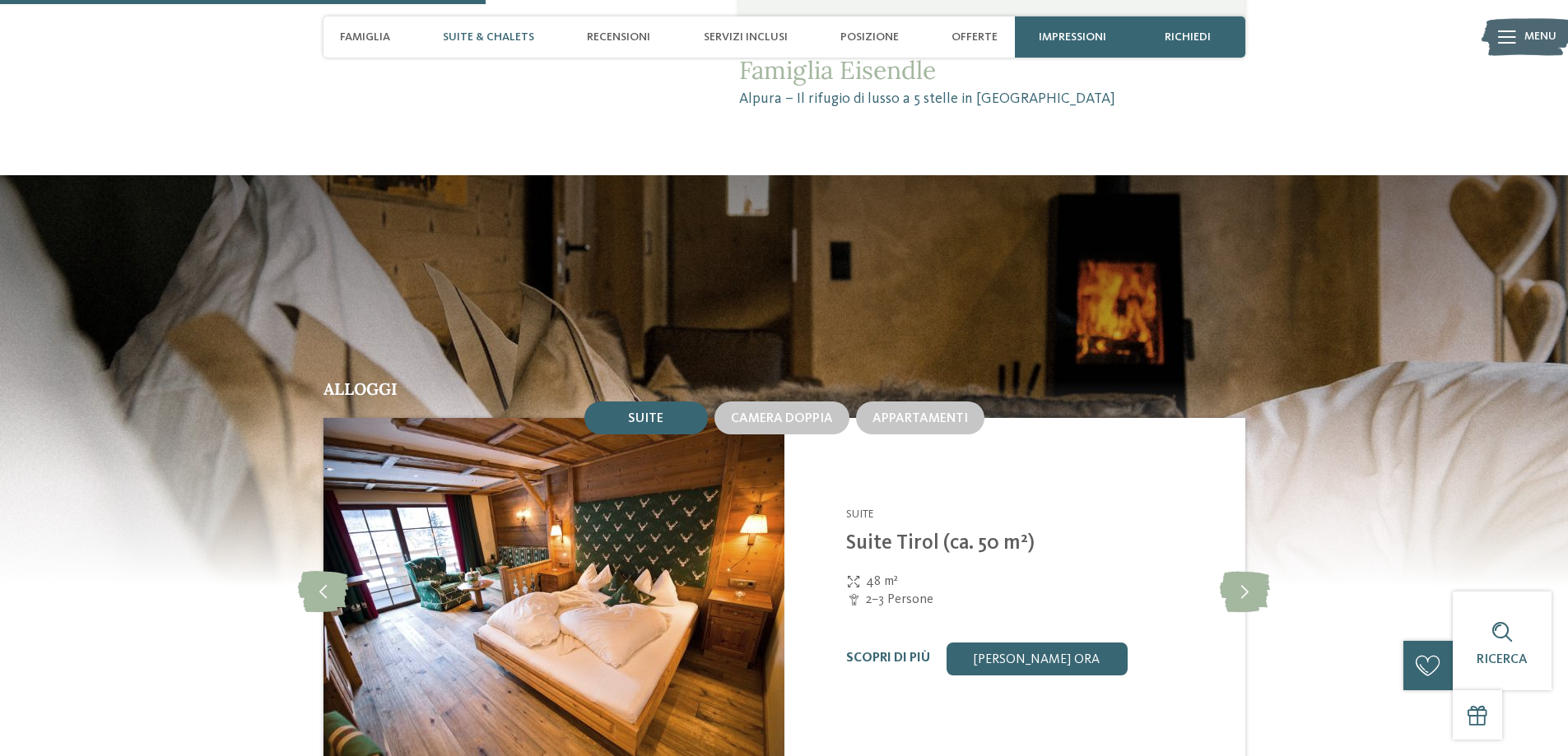
scroll to position [1563, 0]
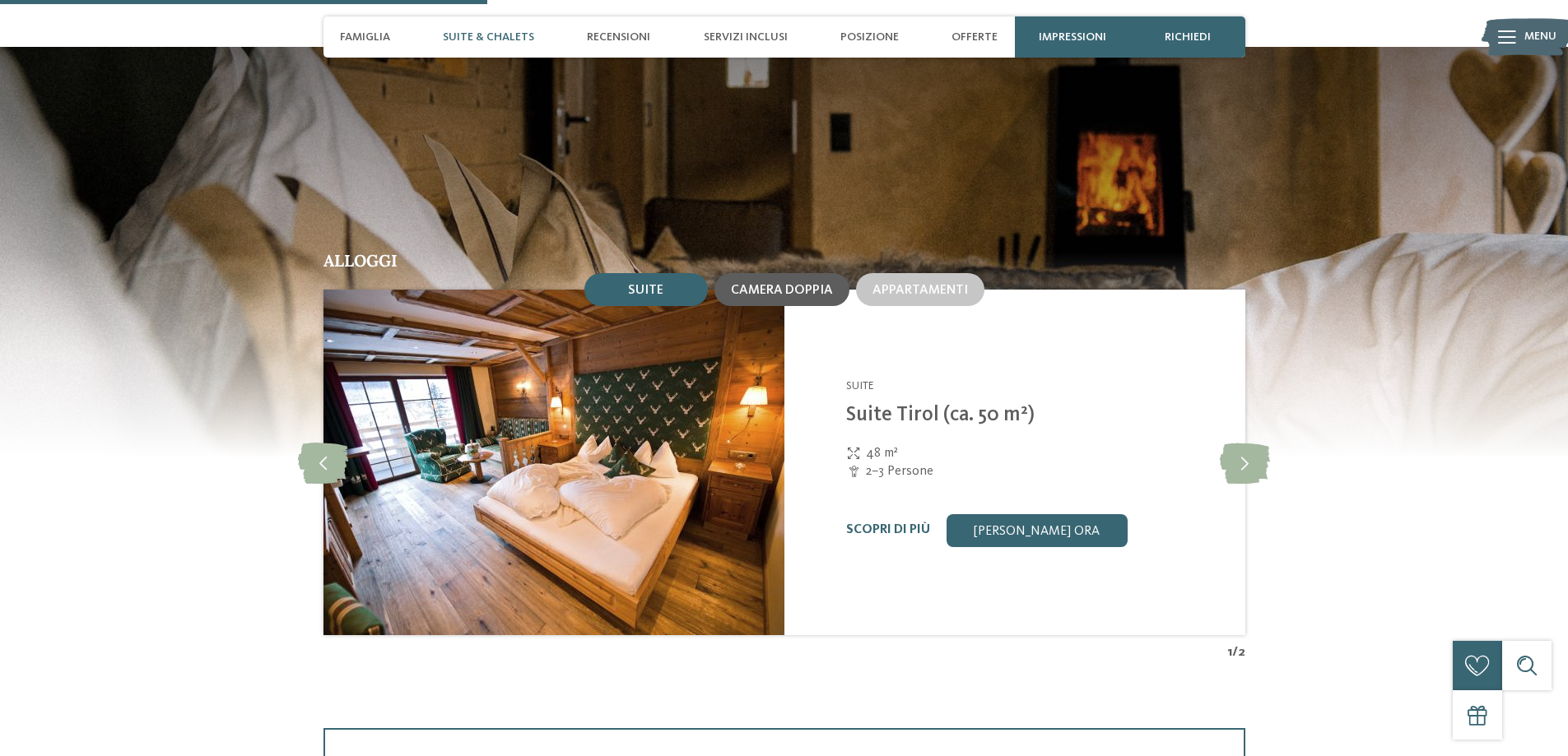
click at [757, 297] on span "Camera doppia" at bounding box center [782, 290] width 102 height 13
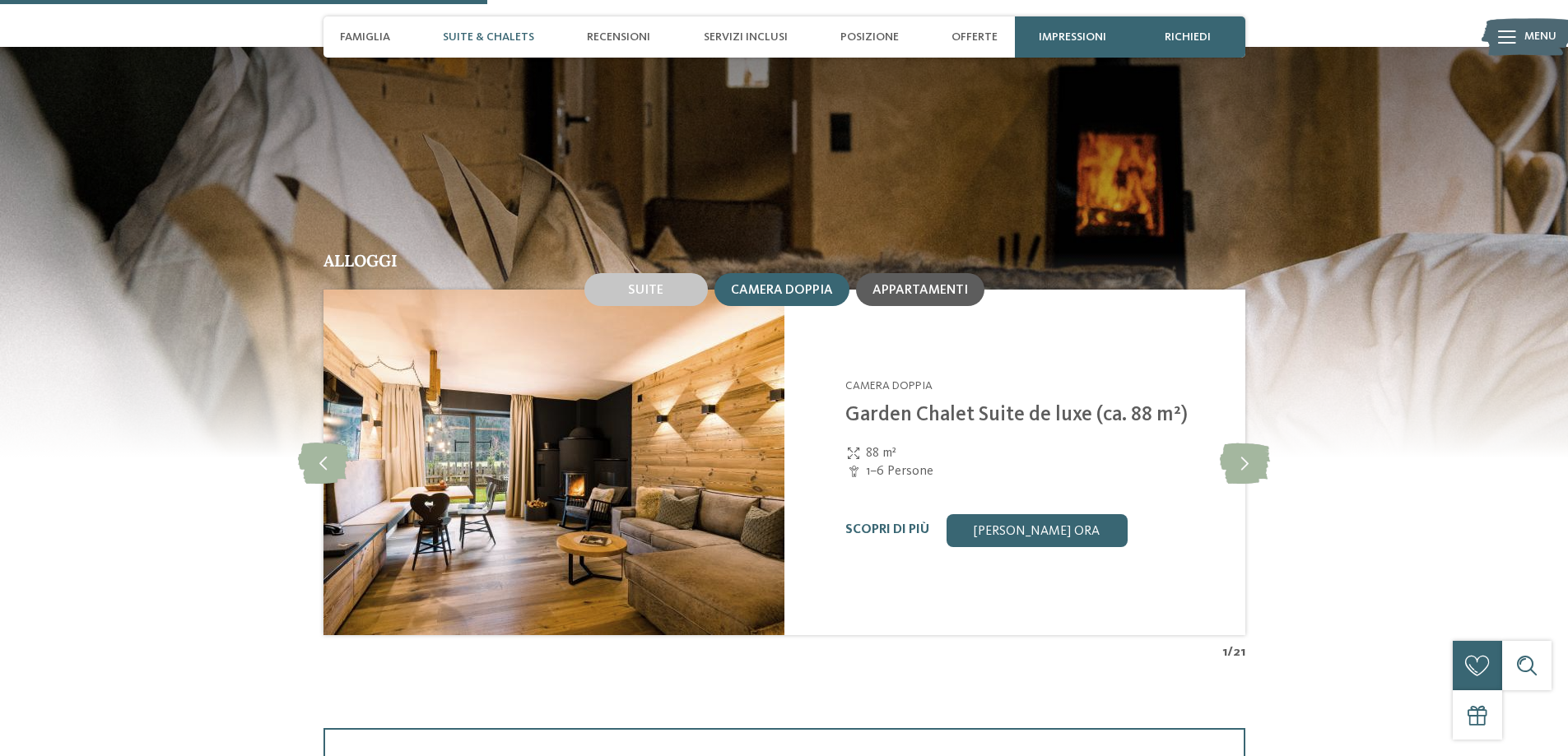
click at [928, 292] on span "Appartamenti" at bounding box center [920, 290] width 95 height 13
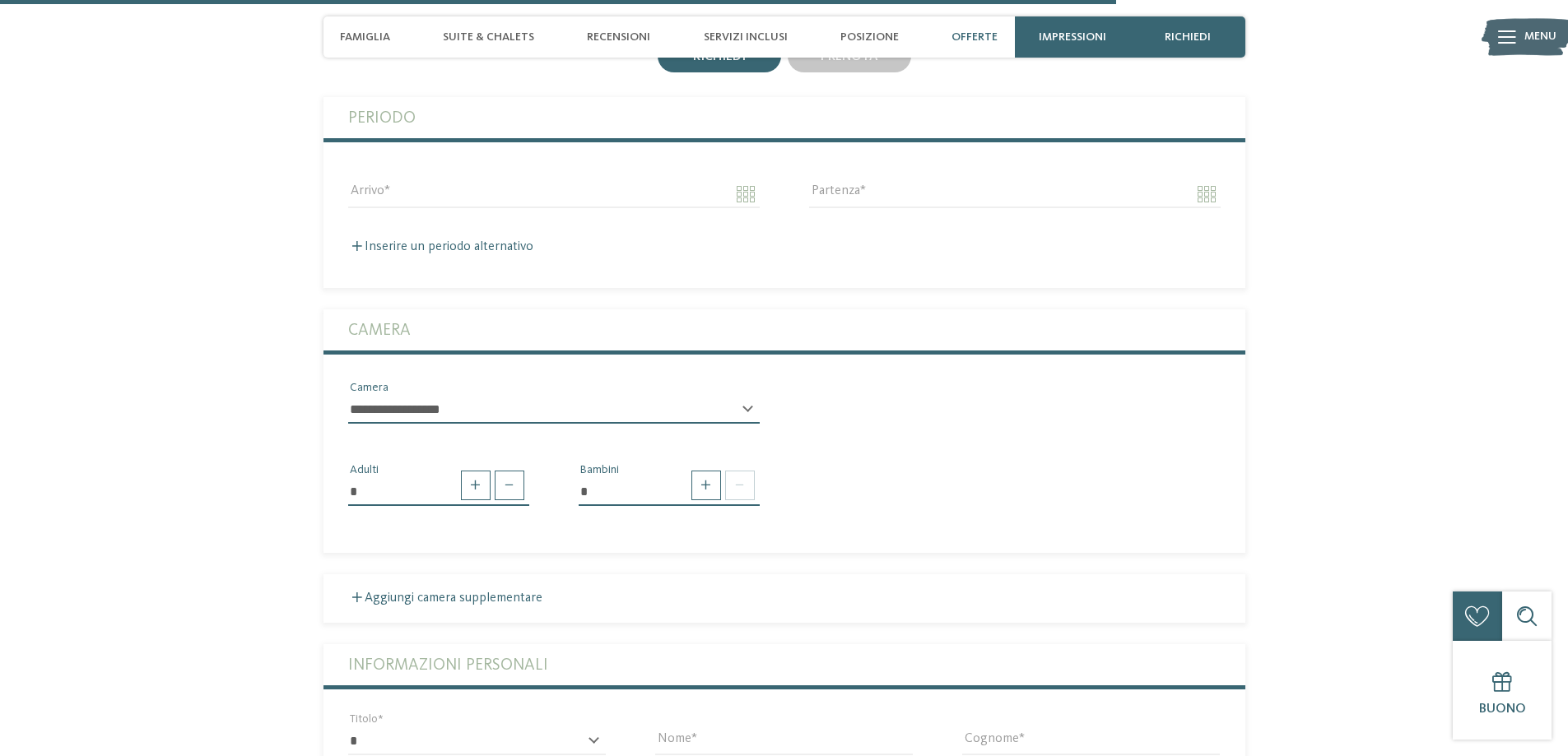
scroll to position [3785, 0]
